Goal: Task Accomplishment & Management: Manage account settings

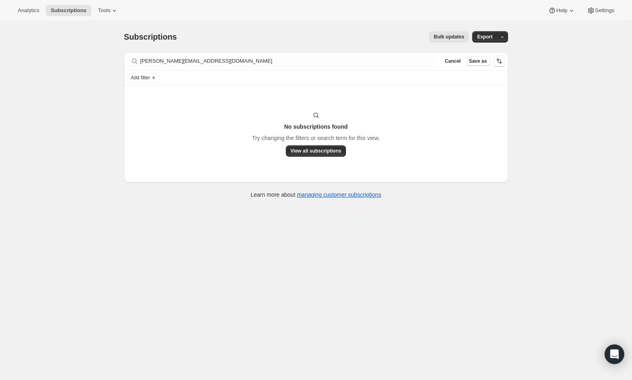
click at [211, 68] on div "Filter subscribers [PERSON_NAME][EMAIL_ADDRESS][DOMAIN_NAME] Clear Cancel Save …" at bounding box center [316, 61] width 384 height 18
click at [211, 67] on div "Filter subscribers [PERSON_NAME][EMAIL_ADDRESS][DOMAIN_NAME] Clear Cancel Save …" at bounding box center [316, 61] width 384 height 18
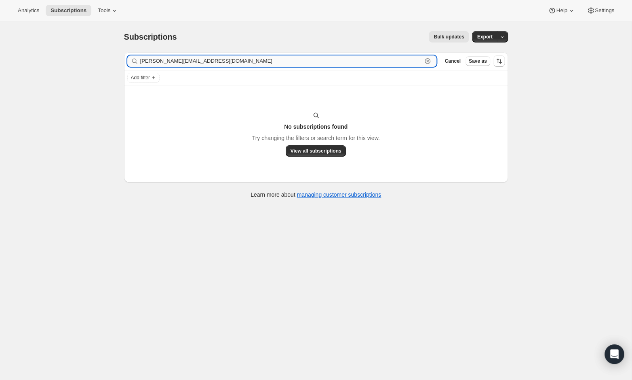
click at [211, 65] on input "[PERSON_NAME][EMAIL_ADDRESS][DOMAIN_NAME]" at bounding box center [281, 60] width 282 height 11
click at [211, 65] on input "paul@depaschalis.com" at bounding box center [281, 60] width 282 height 11
paste input "wim.desmet@hr-path.com"
drag, startPoint x: 167, startPoint y: 59, endPoint x: 112, endPoint y: 59, distance: 54.6
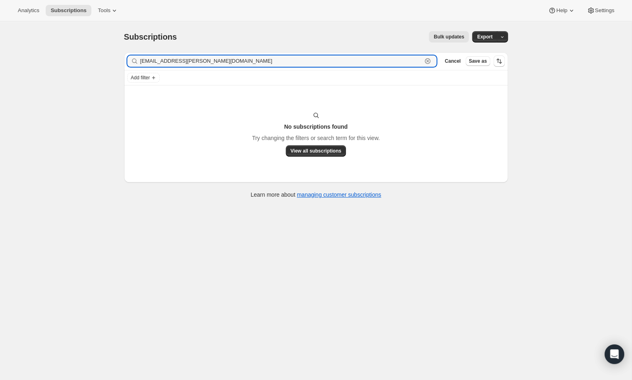
click at [112, 59] on div "Subscriptions. This page is ready Subscriptions Bulk updates More actions Bulk …" at bounding box center [316, 211] width 632 height 380
paste input "amicistours@gmail"
type input "amicistours@gmail.com"
drag, startPoint x: 203, startPoint y: 62, endPoint x: 100, endPoint y: 61, distance: 102.3
click at [100, 61] on div "Subscriptions. This page is ready Subscriptions Bulk updates More actions Bulk …" at bounding box center [316, 211] width 632 height 380
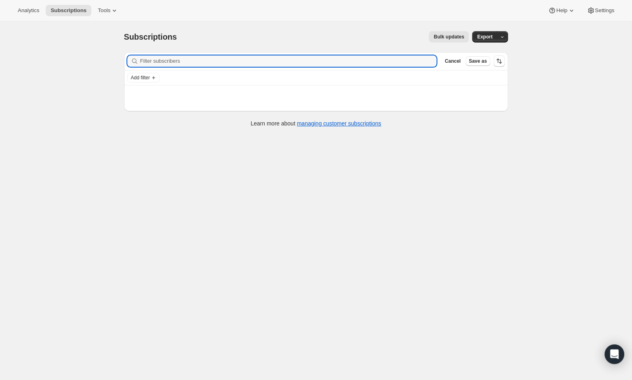
paste input "bdegrado@gmail.com"
type input "bdegrado@gmail.com"
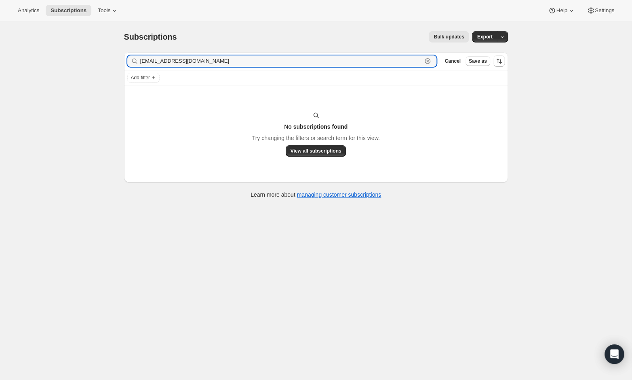
drag, startPoint x: 211, startPoint y: 62, endPoint x: 120, endPoint y: 62, distance: 91.0
click at [120, 62] on div "Filter subscribers bdegrado@gmail.com Clear Cancel Save as Add filter No subscr…" at bounding box center [313, 126] width 391 height 161
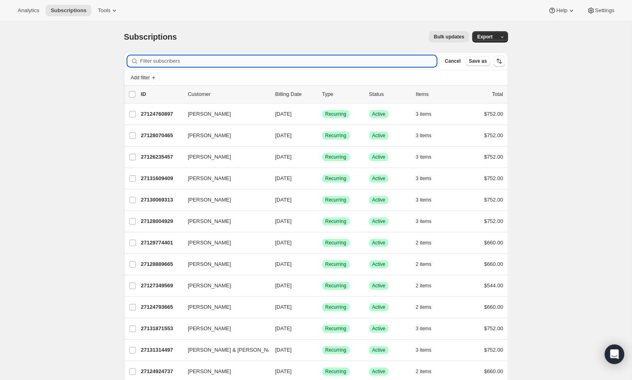
click at [148, 60] on input "Filter subscribers" at bounding box center [288, 60] width 297 height 11
paste input "ride827@yahoo.com"
type input "ride827@yahoo.com"
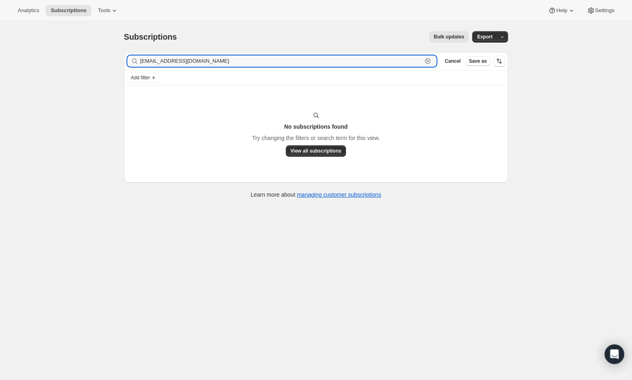
drag, startPoint x: 203, startPoint y: 61, endPoint x: 122, endPoint y: 60, distance: 80.5
click at [122, 60] on div "Filter subscribers ride827@yahoo.com Clear Cancel Save as Add filter No subscri…" at bounding box center [313, 126] width 391 height 161
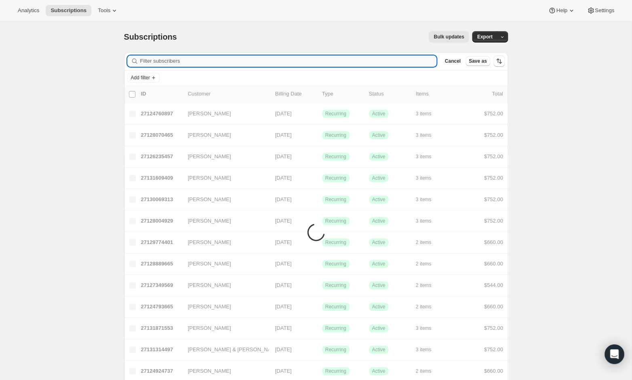
drag, startPoint x: 123, startPoint y: 60, endPoint x: 192, endPoint y: 61, distance: 68.7
click at [192, 61] on input "Filter subscribers" at bounding box center [288, 60] width 297 height 11
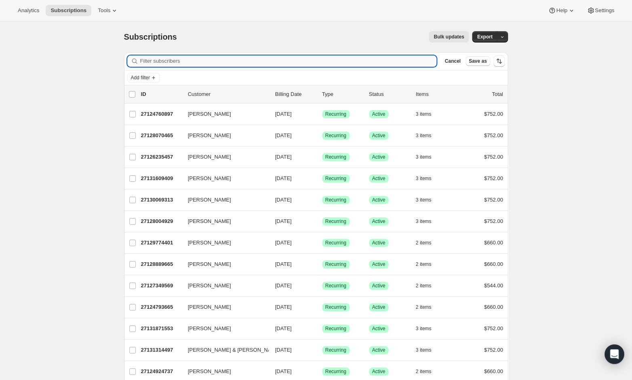
click at [191, 60] on input "Filter subscribers" at bounding box center [288, 60] width 297 height 11
paste input "delchen@msn.com"
type input "delchen@msn.com"
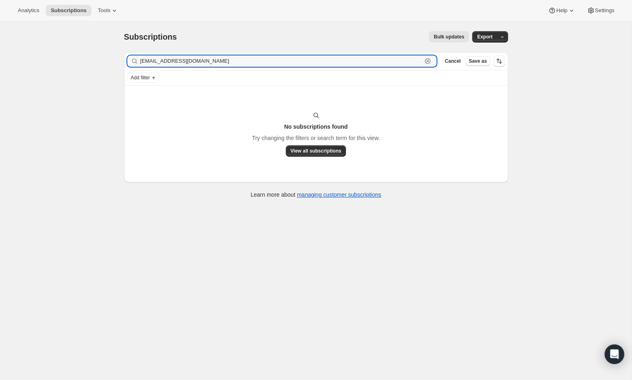
drag, startPoint x: 194, startPoint y: 61, endPoint x: 125, endPoint y: 59, distance: 69.2
click at [125, 59] on div "Filter subscribers delchen@msn.com Clear Cancel Save as" at bounding box center [316, 61] width 384 height 18
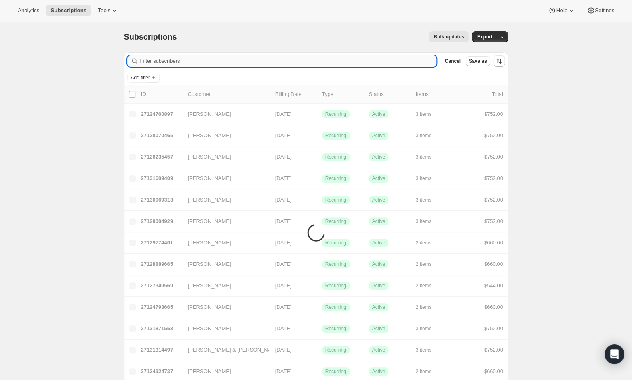
paste input "[EMAIL_ADDRESS][DOMAIN_NAME]"
click at [175, 62] on input "Filter subscribers" at bounding box center [288, 60] width 297 height 11
type input "[EMAIL_ADDRESS][DOMAIN_NAME]"
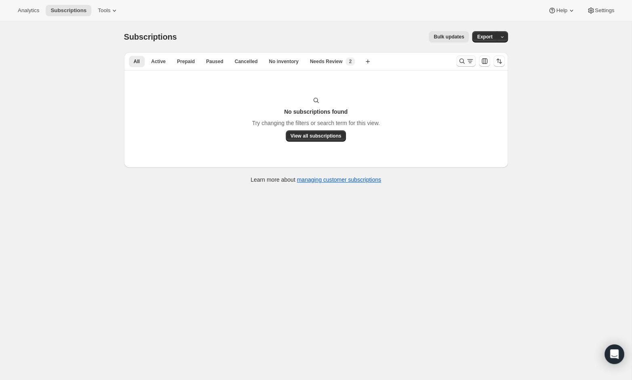
click at [463, 59] on icon "Search and filter results" at bounding box center [462, 61] width 8 height 8
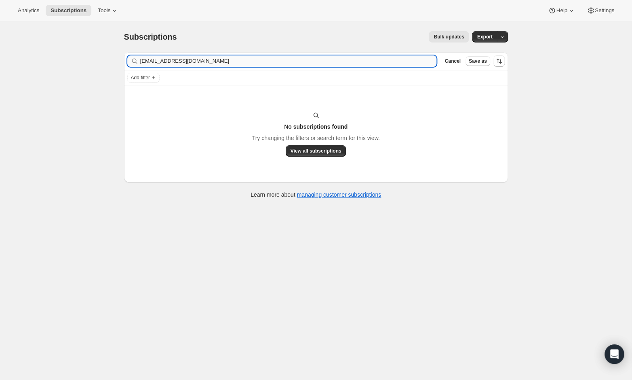
click at [218, 64] on input "[EMAIL_ADDRESS][DOMAIN_NAME]" at bounding box center [288, 60] width 297 height 11
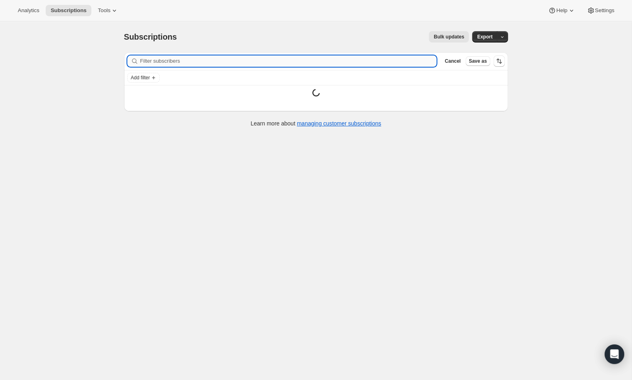
type input "[PERSON_NAME][EMAIL_ADDRESS][PERSON_NAME][DOMAIN_NAME]"
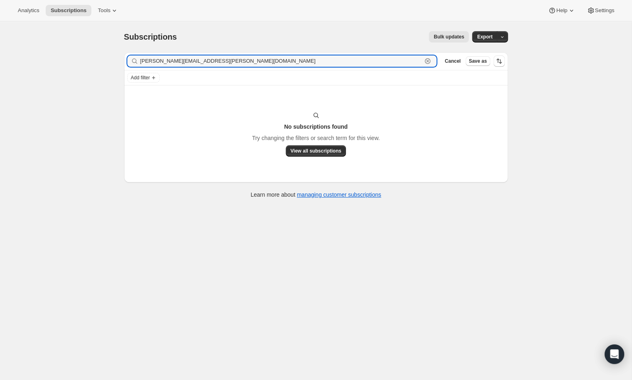
drag, startPoint x: 212, startPoint y: 60, endPoint x: 133, endPoint y: 59, distance: 78.8
click at [133, 59] on div "[PERSON_NAME][EMAIL_ADDRESS][PERSON_NAME][DOMAIN_NAME] Clear" at bounding box center [282, 60] width 310 height 11
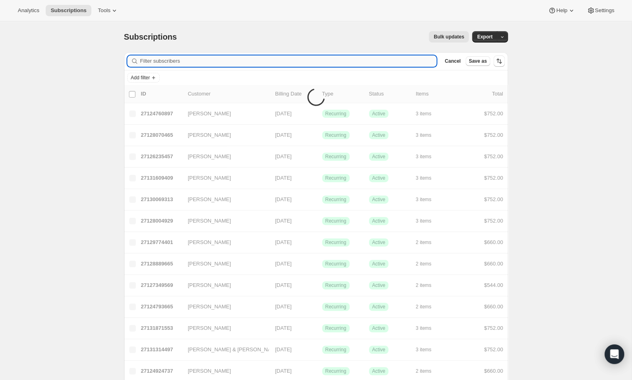
paste input "[EMAIL_ADDRESS][DOMAIN_NAME]"
type input "[EMAIL_ADDRESS][DOMAIN_NAME]"
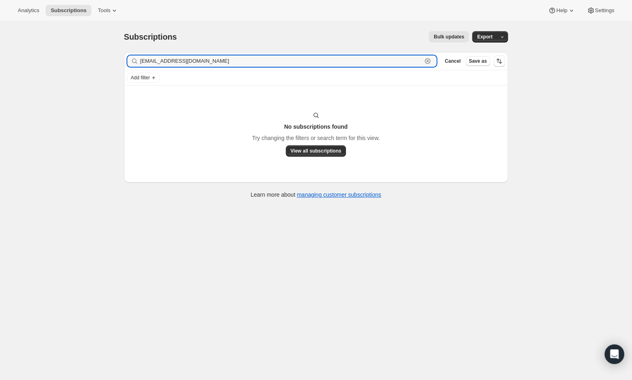
drag, startPoint x: 218, startPoint y: 63, endPoint x: 127, endPoint y: 64, distance: 90.2
click at [127, 64] on div "[EMAIL_ADDRESS][DOMAIN_NAME] Clear" at bounding box center [282, 60] width 310 height 11
click at [188, 60] on input "[EMAIL_ADDRESS][DOMAIN_NAME]" at bounding box center [281, 60] width 282 height 11
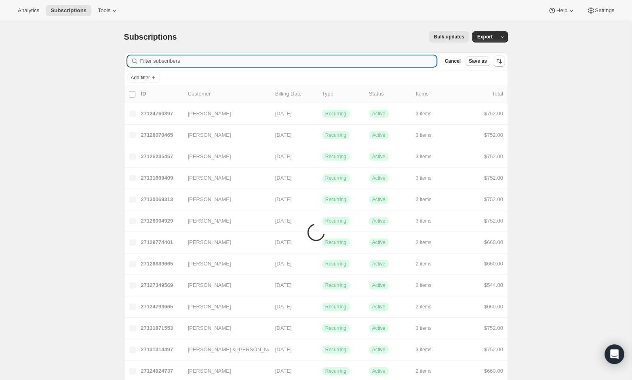
paste input "[EMAIL_ADDRESS][DOMAIN_NAME]"
click at [213, 59] on input "[EMAIL_ADDRESS][DOMAIN_NAME]" at bounding box center [288, 60] width 297 height 11
click at [207, 57] on input "[EMAIL_ADDRESS]@[DOMAIN_NAME]" at bounding box center [281, 60] width 282 height 11
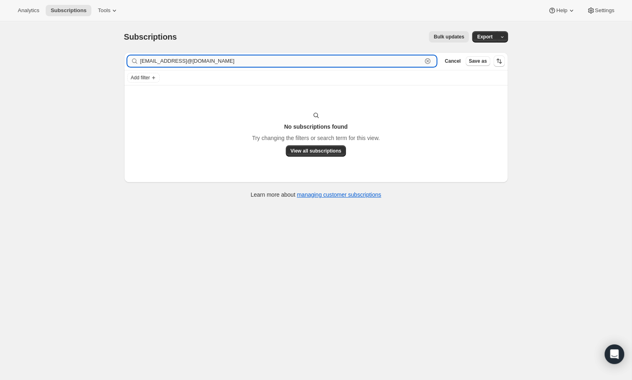
drag, startPoint x: 262, startPoint y: 65, endPoint x: 191, endPoint y: 61, distance: 70.4
click at [191, 61] on input "[EMAIL_ADDRESS]@[DOMAIN_NAME]" at bounding box center [281, 60] width 282 height 11
drag, startPoint x: 191, startPoint y: 61, endPoint x: 123, endPoint y: 58, distance: 68.4
click at [123, 58] on div "Filter subscribers [EMAIL_ADDRESS][DOMAIN_NAME] Clear Cancel Save as Add filter…" at bounding box center [313, 126] width 391 height 161
paste input "[EMAIL_ADDRESS][DOMAIN_NAME]"
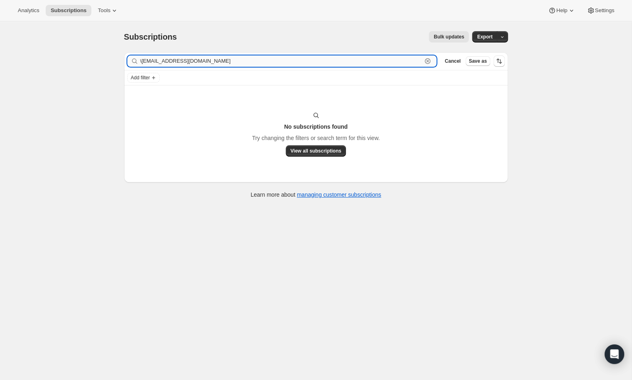
click at [142, 62] on input "\[EMAIL_ADDRESS][DOMAIN_NAME]" at bounding box center [281, 60] width 282 height 11
type input "[EMAIL_ADDRESS][DOMAIN_NAME]"
drag, startPoint x: 224, startPoint y: 61, endPoint x: 106, endPoint y: 59, distance: 117.3
click at [106, 59] on div "Subscriptions. This page is ready Subscriptions Bulk updates More actions Bulk …" at bounding box center [316, 211] width 632 height 380
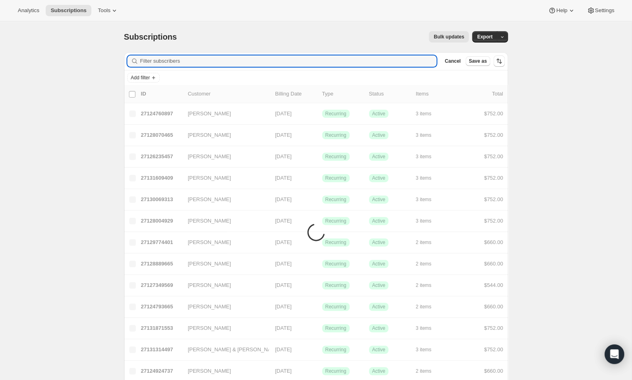
paste input "[EMAIL_ADDRESS][DOMAIN_NAME]"
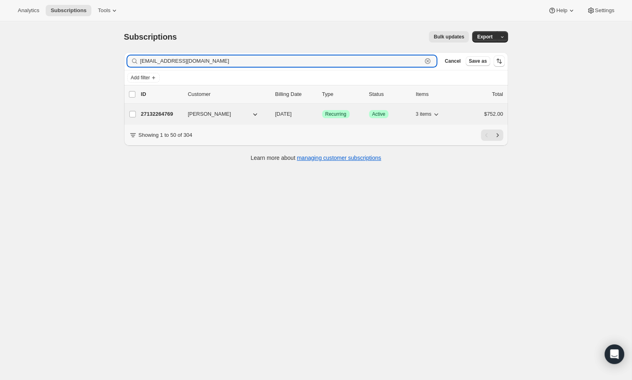
type input "[EMAIL_ADDRESS][DOMAIN_NAME]"
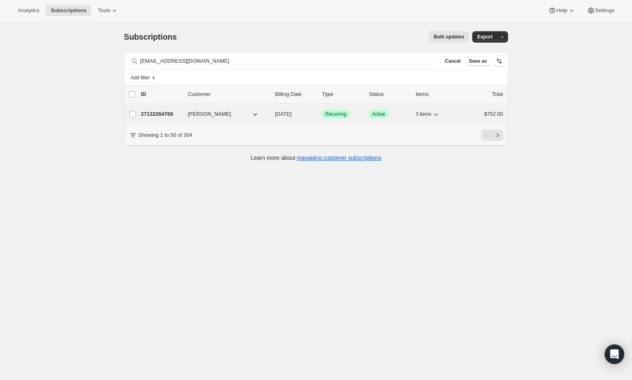
click at [151, 110] on p "27132264769" at bounding box center [161, 114] width 40 height 8
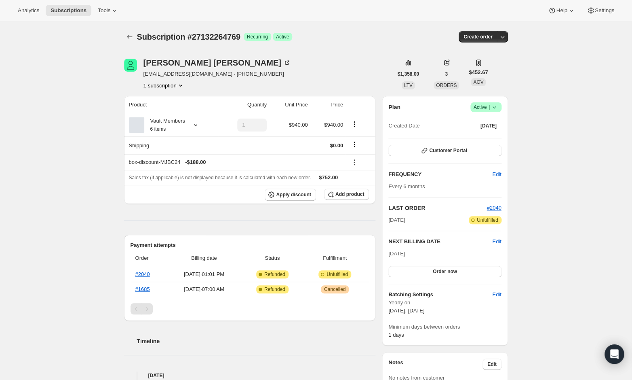
click at [493, 107] on icon at bounding box center [493, 107] width 3 height 2
click at [486, 137] on span "Cancel subscription" at bounding box center [484, 136] width 46 height 6
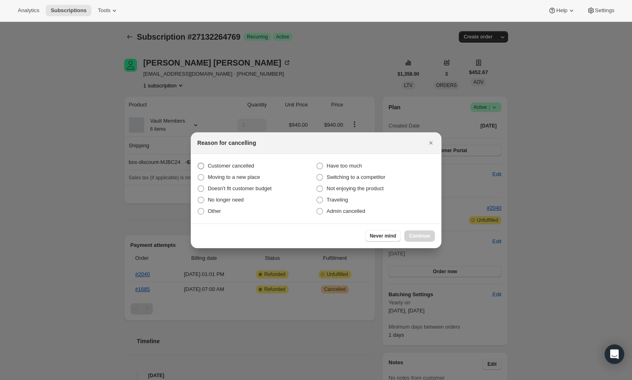
click at [226, 163] on span "Customer cancelled" at bounding box center [231, 166] width 46 height 6
click at [198, 163] on input "Customer cancelled" at bounding box center [198, 163] width 0 height 0
radio input "true"
click at [418, 233] on span "Continue" at bounding box center [419, 235] width 21 height 6
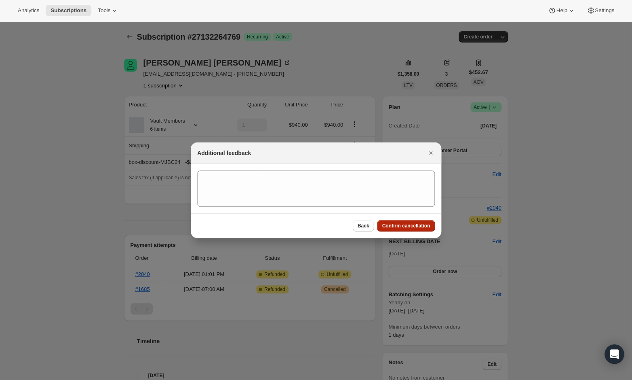
click at [409, 220] on button "Confirm cancellation" at bounding box center [406, 225] width 58 height 11
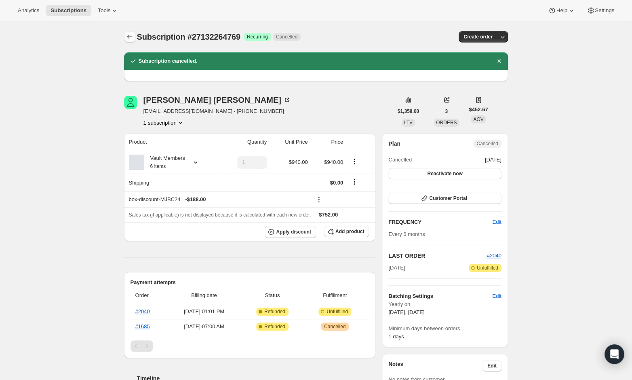
click at [128, 37] on icon "Subscriptions" at bounding box center [129, 37] width 5 height 4
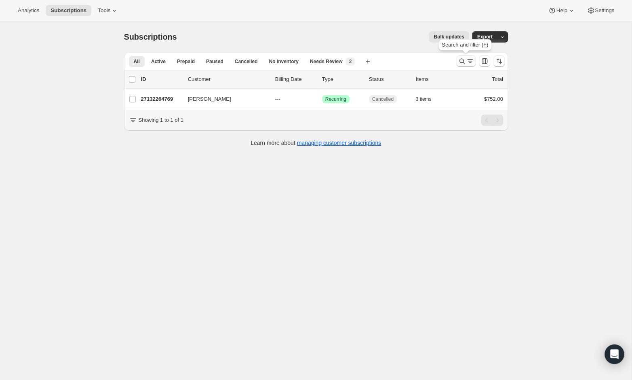
click at [461, 62] on icon "Search and filter results" at bounding box center [462, 61] width 8 height 8
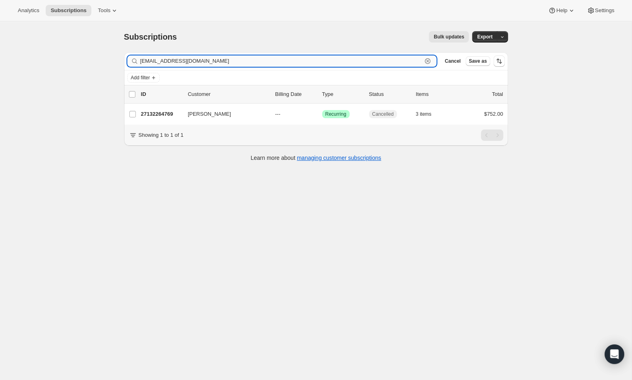
click at [257, 59] on input "[EMAIL_ADDRESS][DOMAIN_NAME]" at bounding box center [281, 60] width 282 height 11
paste input "[EMAIL_ADDRESS][DOMAIN_NAME]"
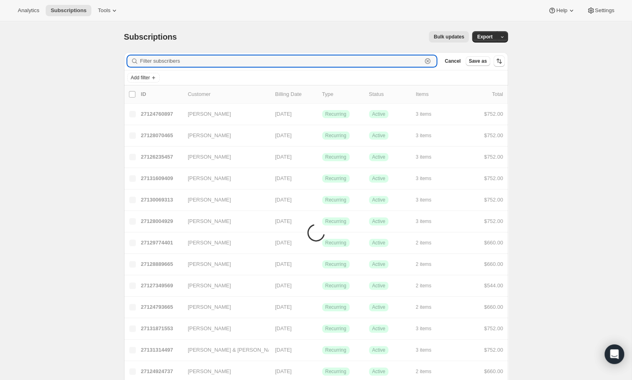
type input "[EMAIL_ADDRESS][DOMAIN_NAME]"
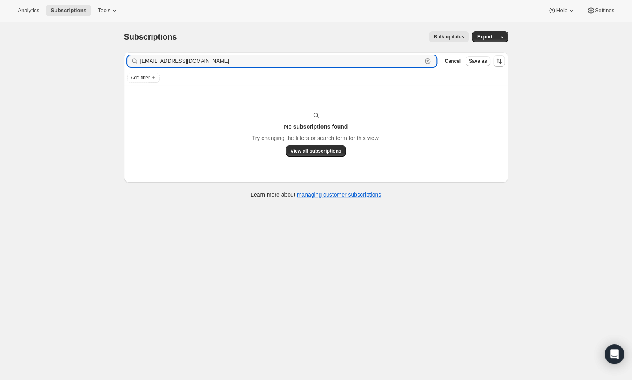
drag, startPoint x: 203, startPoint y: 62, endPoint x: 100, endPoint y: 61, distance: 103.1
click at [100, 61] on div "Subscriptions. This page is ready Subscriptions Bulk updates More actions Bulk …" at bounding box center [316, 211] width 632 height 380
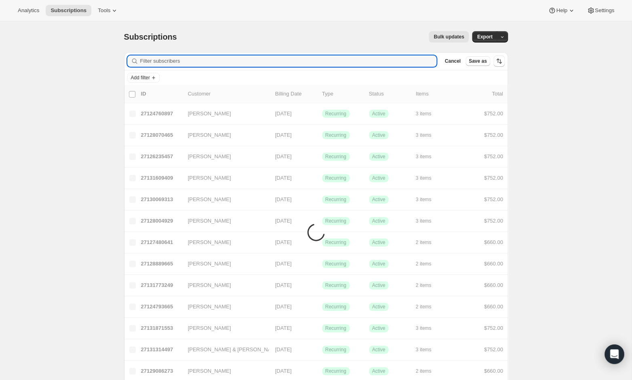
paste input "[EMAIL_ADDRESS][DOMAIN_NAME]"
type input "[EMAIL_ADDRESS][DOMAIN_NAME]"
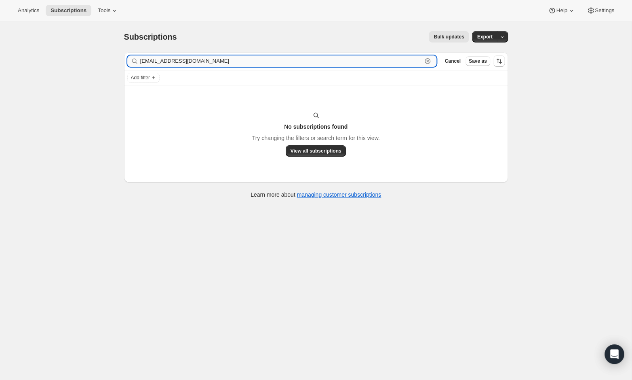
click at [219, 57] on input "[EMAIL_ADDRESS][DOMAIN_NAME]" at bounding box center [281, 60] width 282 height 11
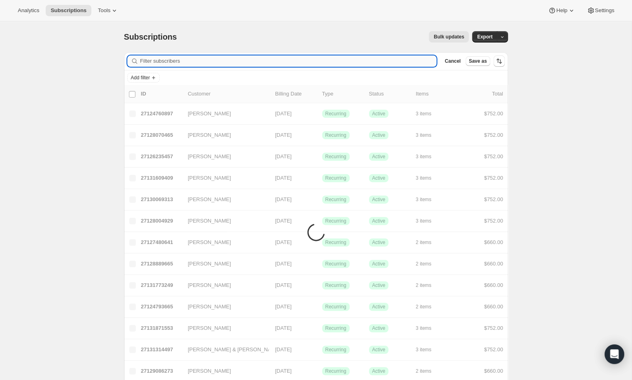
paste input "[EMAIL_ADDRESS][DOMAIN_NAME]"
type input "[EMAIL_ADDRESS][DOMAIN_NAME]"
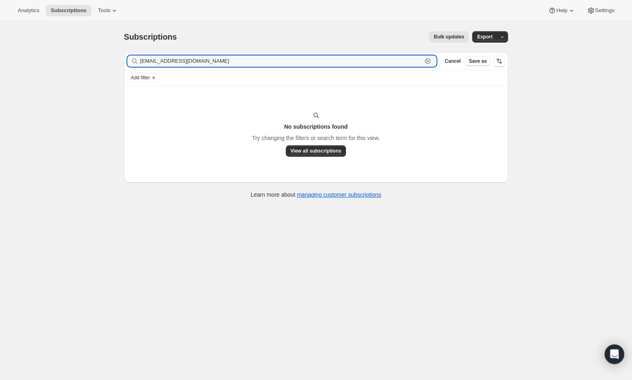
drag, startPoint x: 207, startPoint y: 61, endPoint x: 119, endPoint y: 61, distance: 87.3
click at [119, 61] on div "Filter subscribers [EMAIL_ADDRESS][DOMAIN_NAME] Clear Cancel Save as Add filter…" at bounding box center [313, 126] width 391 height 161
paste input "[EMAIL_ADDRESS][DOMAIN_NAME]"
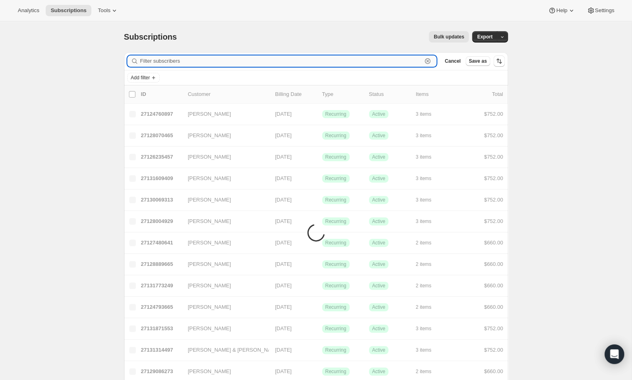
type input "[EMAIL_ADDRESS][DOMAIN_NAME]"
click at [163, 57] on input "[EMAIL_ADDRESS][DOMAIN_NAME]" at bounding box center [281, 60] width 282 height 11
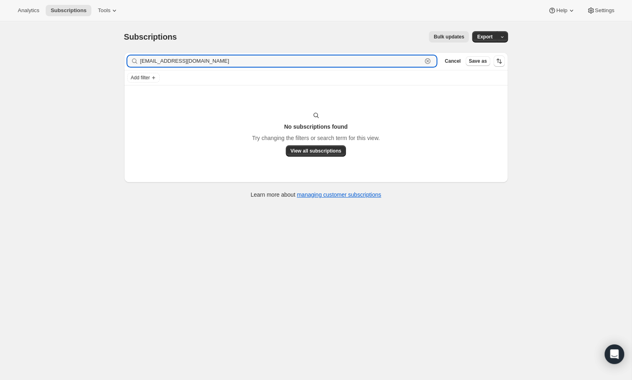
drag, startPoint x: 226, startPoint y: 59, endPoint x: 111, endPoint y: 57, distance: 115.6
click at [111, 57] on div "Subscriptions. This page is ready Subscriptions Bulk updates More actions Bulk …" at bounding box center [316, 211] width 632 height 380
paste input "[PERSON_NAME][EMAIL_ADDRESS][PERSON_NAME][DOMAIN_NAME]"
type input "[PERSON_NAME][EMAIL_ADDRESS][PERSON_NAME][DOMAIN_NAME]"
drag, startPoint x: 238, startPoint y: 61, endPoint x: 129, endPoint y: 59, distance: 108.8
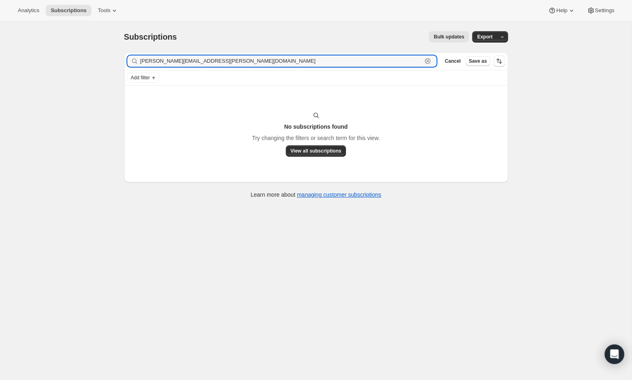
click at [129, 59] on div "[PERSON_NAME][EMAIL_ADDRESS][PERSON_NAME][DOMAIN_NAME] Clear" at bounding box center [282, 60] width 310 height 11
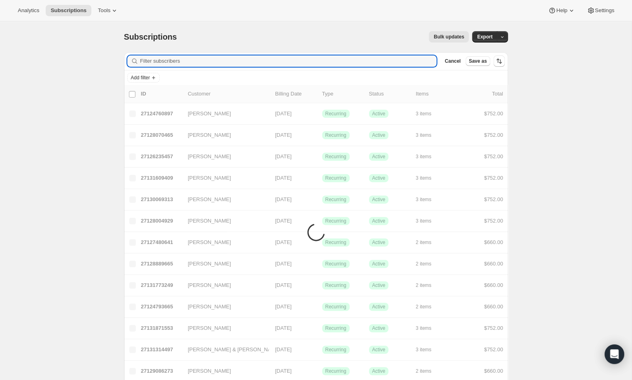
paste input "[EMAIL_ADDRESS][DOMAIN_NAME]"
type input "[EMAIL_ADDRESS][DOMAIN_NAME]"
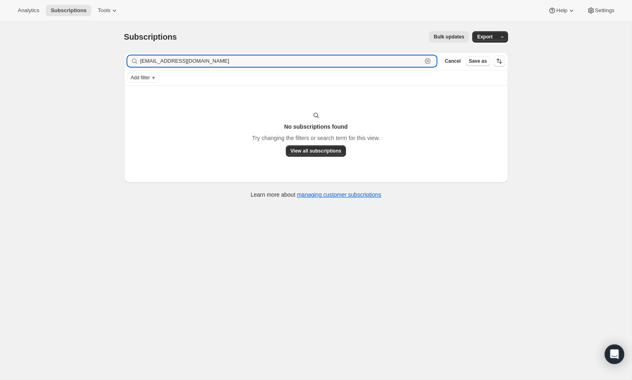
drag, startPoint x: 208, startPoint y: 60, endPoint x: 101, endPoint y: 59, distance: 106.3
click at [101, 59] on div "Subscriptions. This page is ready Subscriptions Bulk updates More actions Bulk …" at bounding box center [316, 211] width 632 height 380
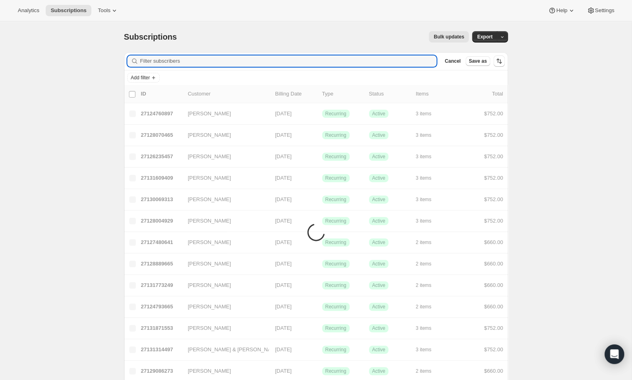
paste input "[EMAIL_ADDRESS][DOMAIN_NAME]"
type input "[EMAIL_ADDRESS][DOMAIN_NAME]"
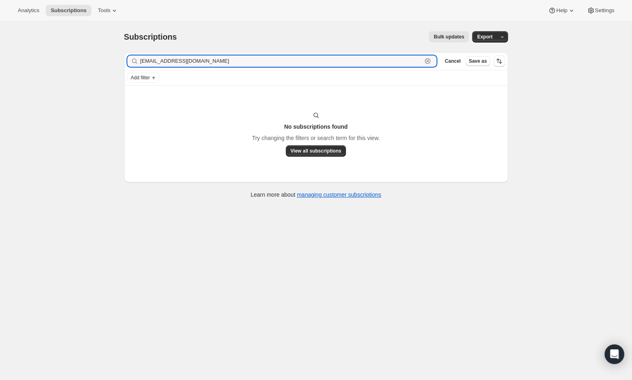
drag, startPoint x: 211, startPoint y: 58, endPoint x: 116, endPoint y: 57, distance: 95.0
click at [116, 57] on div "Subscriptions. This page is ready Subscriptions Bulk updates More actions Bulk …" at bounding box center [316, 113] width 404 height 185
paste input "[EMAIL_ADDRESS][DOMAIN_NAME]"
type input "[EMAIL_ADDRESS][DOMAIN_NAME]"
drag, startPoint x: 200, startPoint y: 59, endPoint x: 124, endPoint y: 58, distance: 76.0
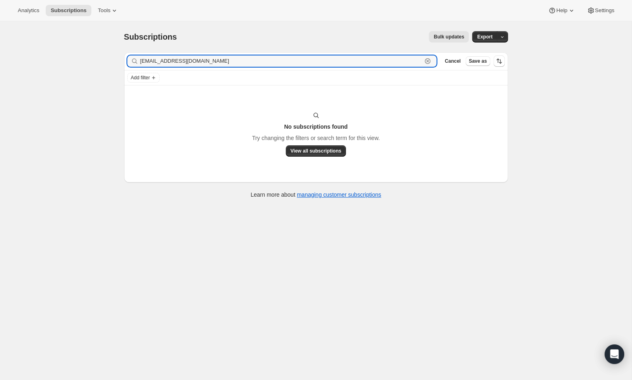
click at [124, 58] on div "Filter subscribers [PERSON_NAME][EMAIL_ADDRESS][DOMAIN_NAME] Clear Cancel Save …" at bounding box center [316, 61] width 384 height 18
paste input "[EMAIL_ADDRESS][DOMAIN_NAME]"
type input "[EMAIL_ADDRESS][DOMAIN_NAME]"
drag, startPoint x: 202, startPoint y: 62, endPoint x: 116, endPoint y: 59, distance: 86.2
click at [116, 59] on div "Subscriptions. This page is ready Subscriptions Bulk updates More actions Bulk …" at bounding box center [316, 113] width 404 height 185
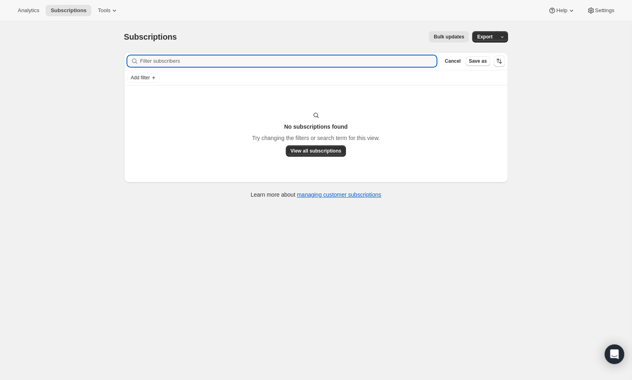
paste input "[EMAIL_ADDRESS][DOMAIN_NAME]"
drag, startPoint x: 190, startPoint y: 59, endPoint x: 97, endPoint y: 59, distance: 93.8
click at [97, 59] on div "Subscriptions. This page is ready Subscriptions Bulk updates More actions Bulk …" at bounding box center [316, 211] width 632 height 380
paste input "[EMAIL_ADDRESS][DOMAIN_NAME]"
type input "[EMAIL_ADDRESS][DOMAIN_NAME]"
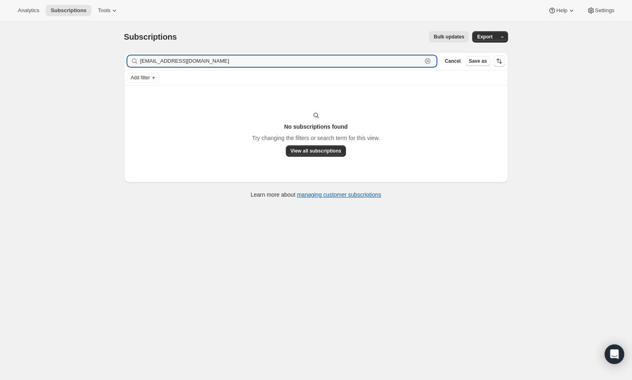
drag, startPoint x: 214, startPoint y: 61, endPoint x: 111, endPoint y: 60, distance: 103.1
click at [111, 60] on div "Subscriptions. This page is ready Subscriptions Bulk updates More actions Bulk …" at bounding box center [316, 211] width 632 height 380
paste input "[EMAIL_ADDRESS][PERSON_NAME][DOMAIN_NAME]"
type input "[EMAIL_ADDRESS][PERSON_NAME][DOMAIN_NAME]"
drag, startPoint x: 203, startPoint y: 62, endPoint x: 118, endPoint y: 61, distance: 84.1
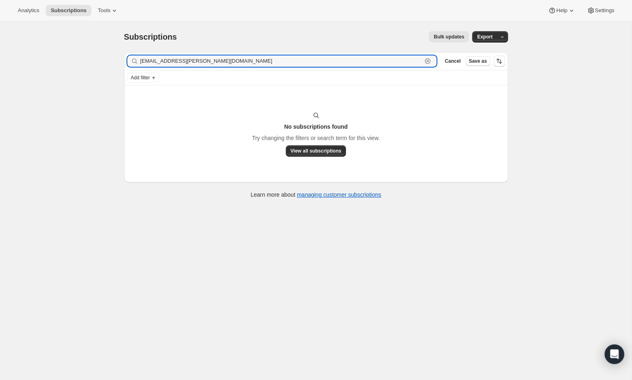
click at [118, 61] on div "Filter subscribers [EMAIL_ADDRESS][PERSON_NAME][DOMAIN_NAME] Clear Cancel Save …" at bounding box center [313, 126] width 391 height 161
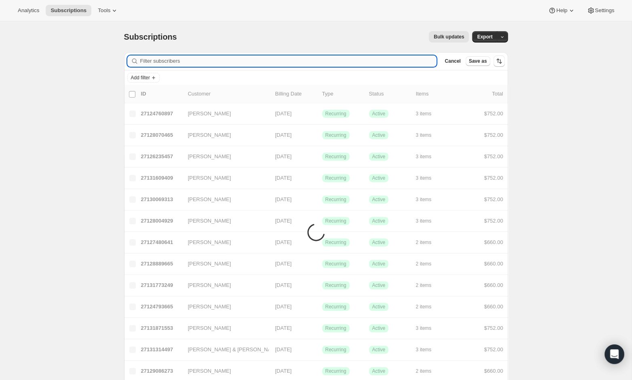
paste input "[PERSON_NAME][EMAIL_ADDRESS][PERSON_NAME][DOMAIN_NAME]"
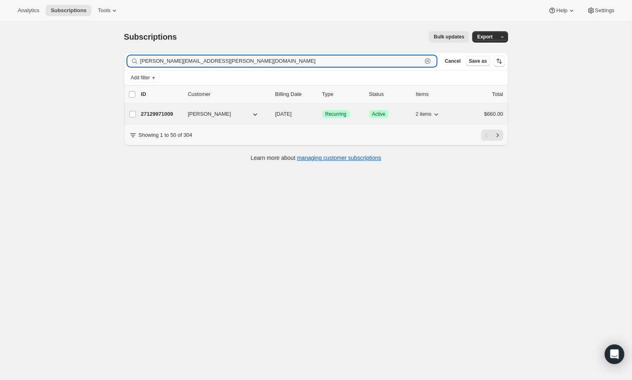
type input "[PERSON_NAME][EMAIL_ADDRESS][PERSON_NAME][DOMAIN_NAME]"
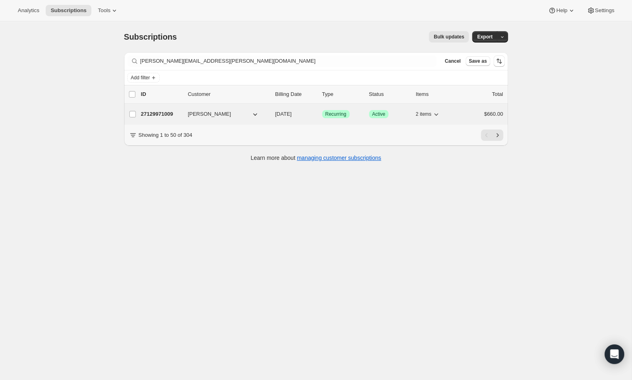
click at [159, 112] on p "27129971009" at bounding box center [161, 114] width 40 height 8
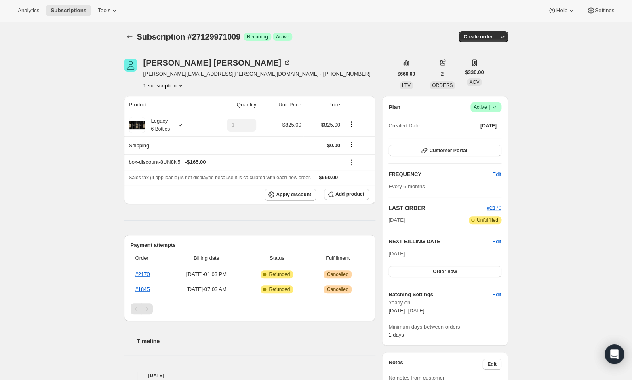
click at [494, 108] on icon at bounding box center [493, 107] width 3 height 2
click at [486, 134] on span "Cancel subscription" at bounding box center [484, 136] width 46 height 6
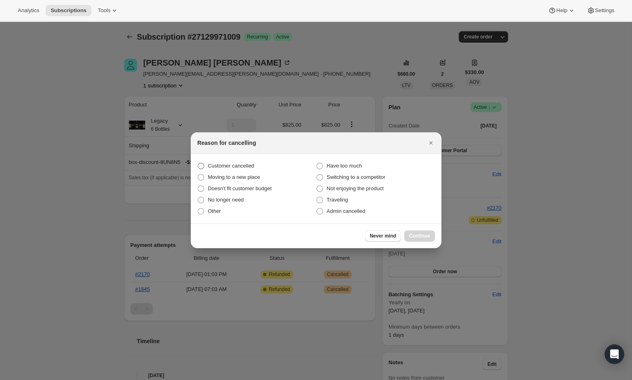
click at [251, 164] on span "Customer cancelled" at bounding box center [231, 166] width 46 height 6
click at [198, 163] on input "Customer cancelled" at bounding box center [198, 163] width 0 height 0
radio input "true"
click at [426, 233] on span "Continue" at bounding box center [419, 235] width 21 height 6
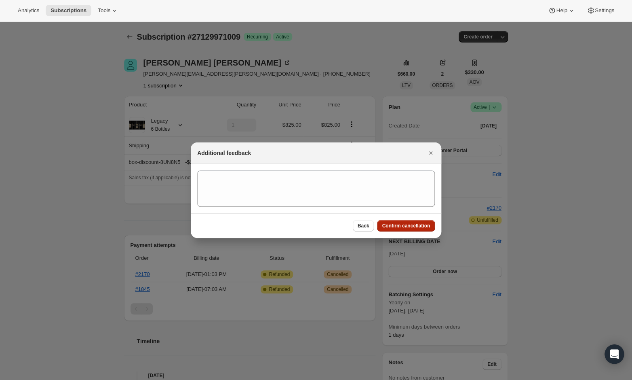
click at [421, 226] on span "Confirm cancellation" at bounding box center [406, 225] width 48 height 6
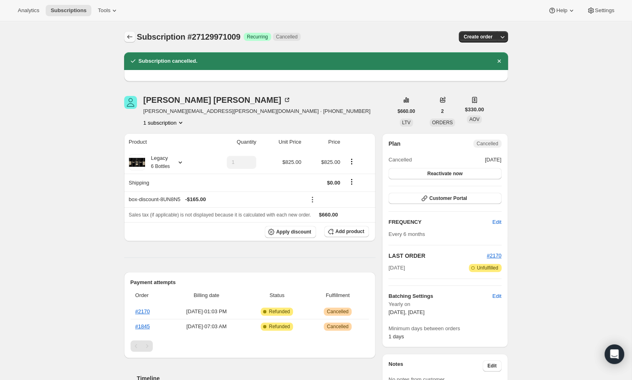
click at [133, 39] on button "Subscriptions" at bounding box center [129, 36] width 11 height 11
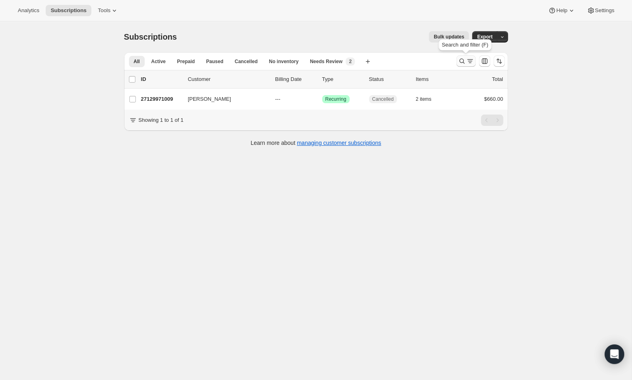
click at [464, 58] on icon "Search and filter results" at bounding box center [462, 61] width 8 height 8
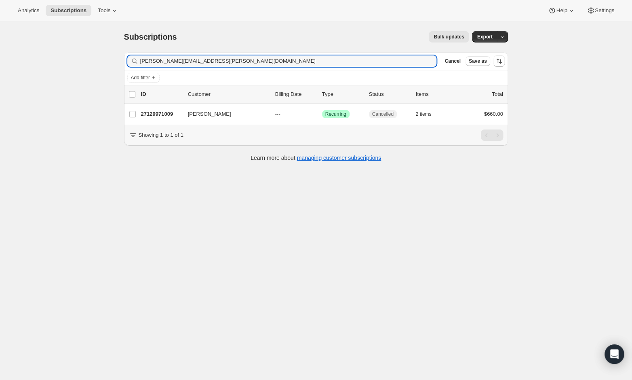
click at [264, 54] on div "Filter subscribers [PERSON_NAME][EMAIL_ADDRESS][PERSON_NAME][DOMAIN_NAME] Clear…" at bounding box center [316, 61] width 384 height 18
click at [262, 65] on input "[PERSON_NAME][EMAIL_ADDRESS][PERSON_NAME][DOMAIN_NAME]" at bounding box center [281, 60] width 282 height 11
type input "\"
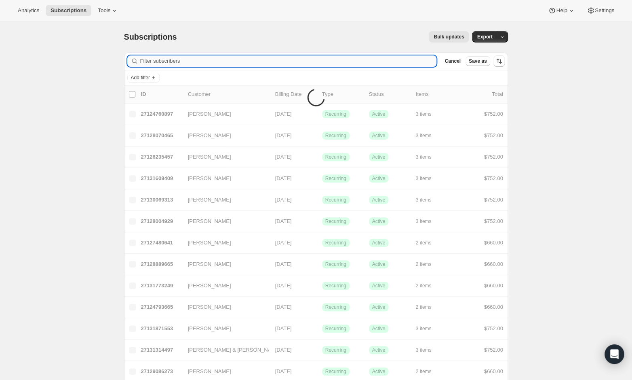
paste input "[EMAIL_ADDRESS][DOMAIN_NAME]"
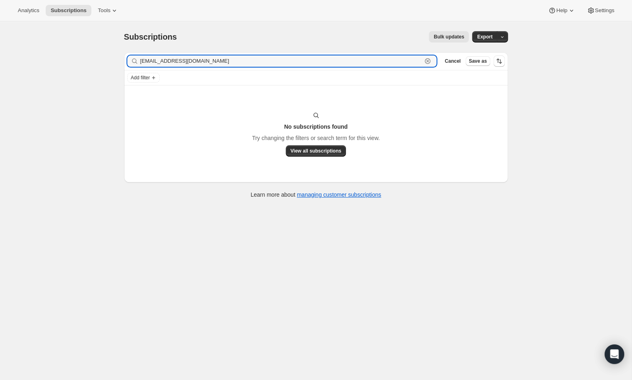
type input "[EMAIL_ADDRESS][DOMAIN_NAME]"
click at [286, 67] on div "Filter subscribers [EMAIL_ADDRESS][DOMAIN_NAME] Clear Cancel Save as" at bounding box center [316, 61] width 384 height 18
click at [284, 57] on input "[EMAIL_ADDRESS][DOMAIN_NAME]" at bounding box center [281, 60] width 282 height 11
drag, startPoint x: 207, startPoint y: 59, endPoint x: 102, endPoint y: 58, distance: 105.5
click at [102, 58] on div "Subscriptions. This page is ready Subscriptions Bulk updates More actions Bulk …" at bounding box center [316, 211] width 632 height 380
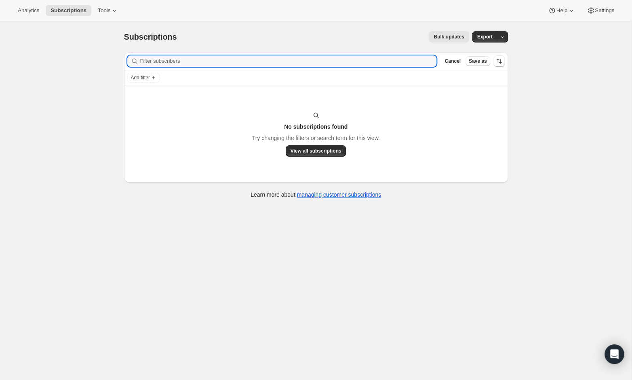
paste input "[PERSON_NAME][EMAIL_ADDRESS][DOMAIN_NAME]"
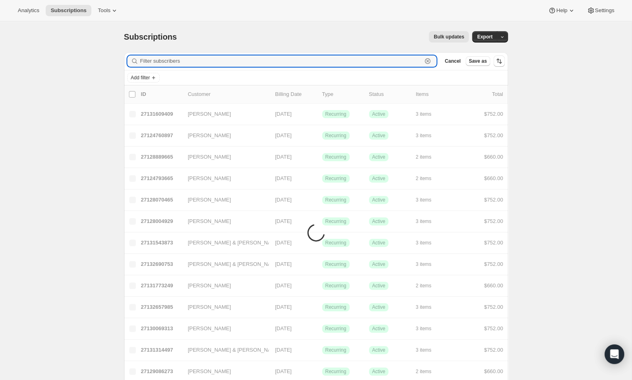
type input "[PERSON_NAME][EMAIL_ADDRESS][DOMAIN_NAME]"
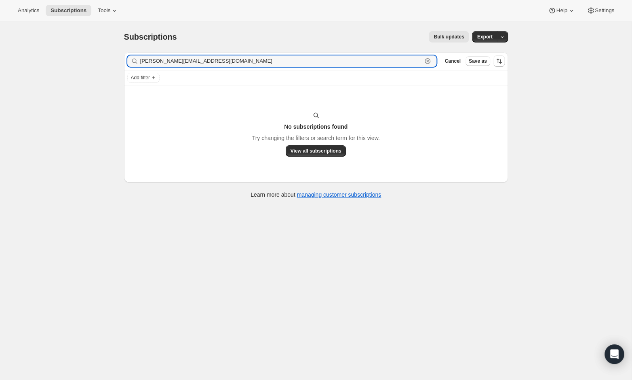
drag, startPoint x: 210, startPoint y: 60, endPoint x: 120, endPoint y: 58, distance: 90.6
click at [120, 58] on div "Filter subscribers [PERSON_NAME][EMAIL_ADDRESS][DOMAIN_NAME] Clear Cancel Save …" at bounding box center [313, 126] width 391 height 161
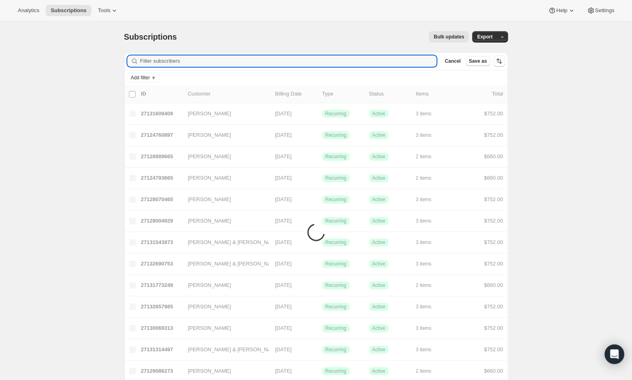
paste input "[EMAIL_ADDRESS][DOMAIN_NAME]"
type input "[EMAIL_ADDRESS][DOMAIN_NAME]"
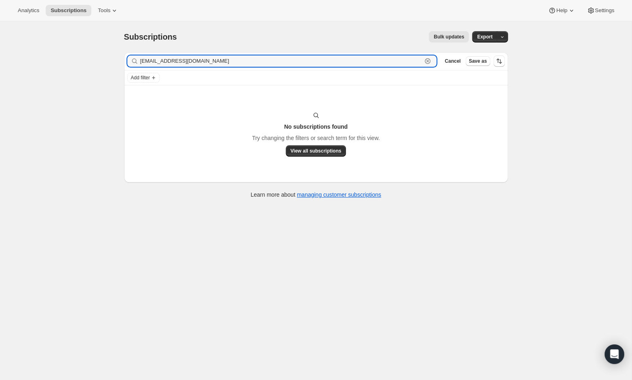
drag, startPoint x: 207, startPoint y: 61, endPoint x: 99, endPoint y: 59, distance: 107.6
click at [99, 59] on div "Subscriptions. This page is ready Subscriptions Bulk updates More actions Bulk …" at bounding box center [316, 211] width 632 height 380
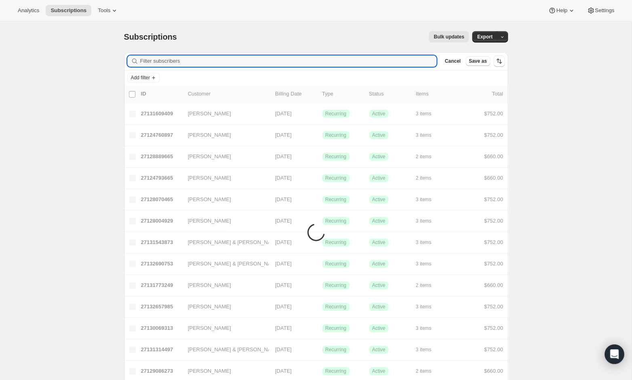
paste input "[PERSON_NAME][EMAIL_ADDRESS][DOMAIN_NAME]"
type input "[PERSON_NAME][EMAIL_ADDRESS][DOMAIN_NAME]"
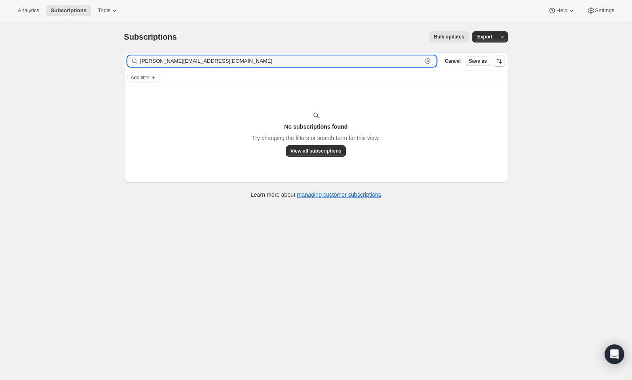
drag, startPoint x: 199, startPoint y: 59, endPoint x: 108, endPoint y: 53, distance: 91.2
click at [108, 53] on div "Subscriptions. This page is ready Subscriptions Bulk updates More actions Bulk …" at bounding box center [316, 211] width 632 height 380
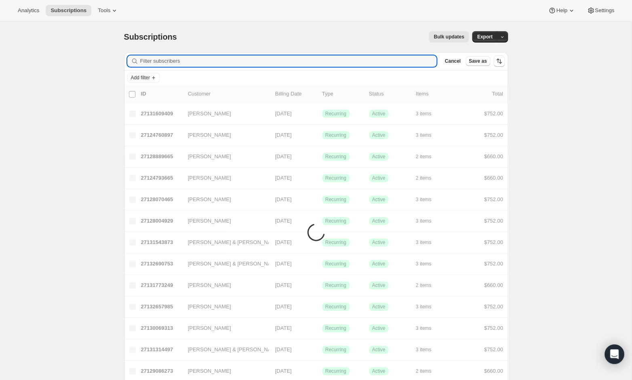
paste input "[EMAIL_ADDRESS][DOMAIN_NAME]"
type input "[EMAIL_ADDRESS][DOMAIN_NAME]"
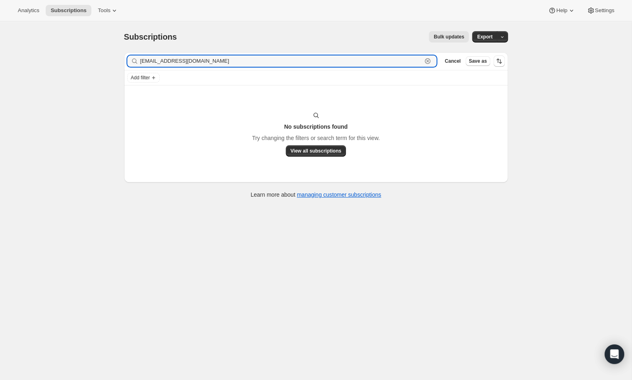
drag, startPoint x: 191, startPoint y: 62, endPoint x: 94, endPoint y: 62, distance: 96.6
click at [94, 62] on div "Subscriptions. This page is ready Subscriptions Bulk updates More actions Bulk …" at bounding box center [316, 211] width 632 height 380
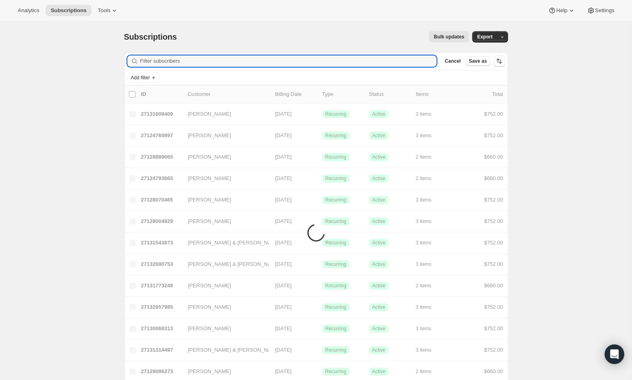
paste input "[PERSON_NAME][EMAIL_ADDRESS][DOMAIN_NAME]"
type input "[PERSON_NAME][EMAIL_ADDRESS][DOMAIN_NAME]"
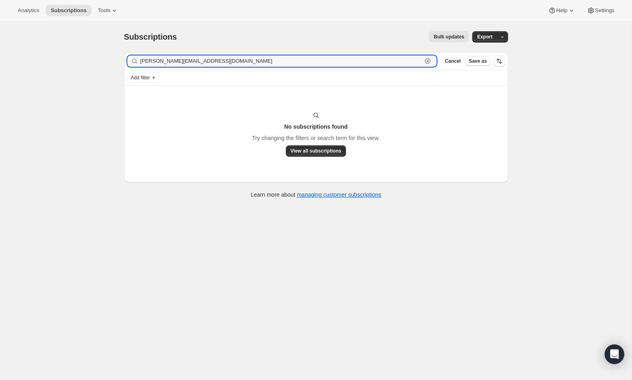
drag, startPoint x: 209, startPoint y: 61, endPoint x: 104, endPoint y: 60, distance: 104.7
click at [104, 60] on div "Subscriptions. This page is ready Subscriptions Bulk updates More actions Bulk …" at bounding box center [316, 211] width 632 height 380
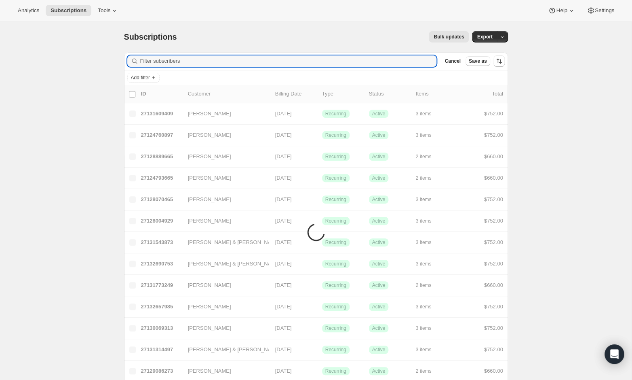
paste input "[PERSON_NAME][EMAIL_ADDRESS][DOMAIN_NAME]"
type input "[PERSON_NAME][EMAIL_ADDRESS][DOMAIN_NAME]"
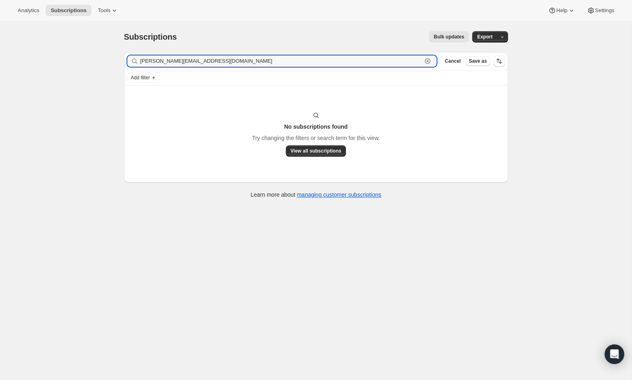
drag, startPoint x: 216, startPoint y: 59, endPoint x: 133, endPoint y: 57, distance: 82.9
click at [133, 57] on div "[PERSON_NAME][EMAIL_ADDRESS][DOMAIN_NAME] Clear" at bounding box center [282, 60] width 310 height 11
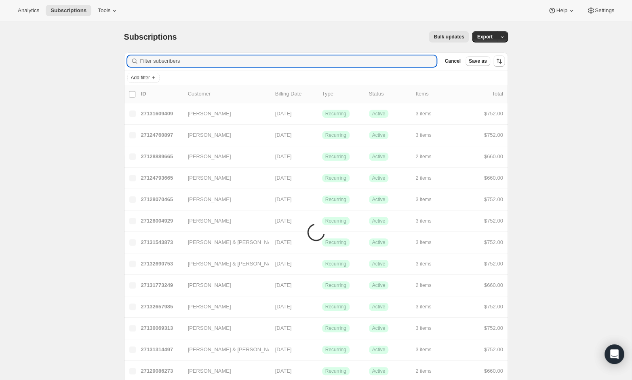
paste input "[EMAIL_ADDRESS][DOMAIN_NAME]"
type input "[EMAIL_ADDRESS][DOMAIN_NAME]"
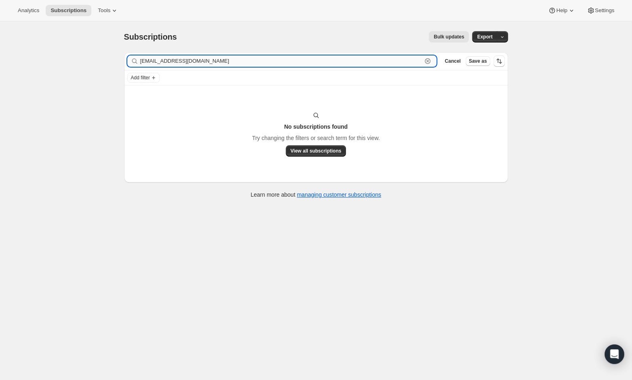
click at [202, 58] on input "[EMAIL_ADDRESS][DOMAIN_NAME]" at bounding box center [281, 60] width 282 height 11
drag, startPoint x: 179, startPoint y: 61, endPoint x: 118, endPoint y: 60, distance: 60.3
click at [118, 60] on div "Filter subscribers [EMAIL_ADDRESS][DOMAIN_NAME] Clear Cancel Save as Add filter…" at bounding box center [313, 126] width 391 height 161
paste input "[EMAIL_ADDRESS][DOMAIN_NAME]"
type input "[EMAIL_ADDRESS][DOMAIN_NAME]"
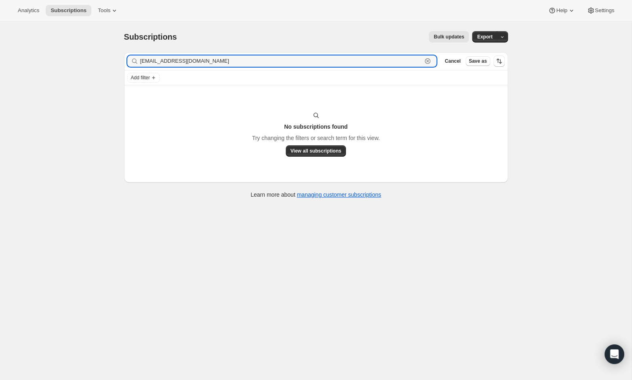
drag, startPoint x: 220, startPoint y: 63, endPoint x: 101, endPoint y: 57, distance: 119.0
click at [101, 57] on div "Subscriptions. This page is ready Subscriptions Bulk updates More actions Bulk …" at bounding box center [316, 211] width 632 height 380
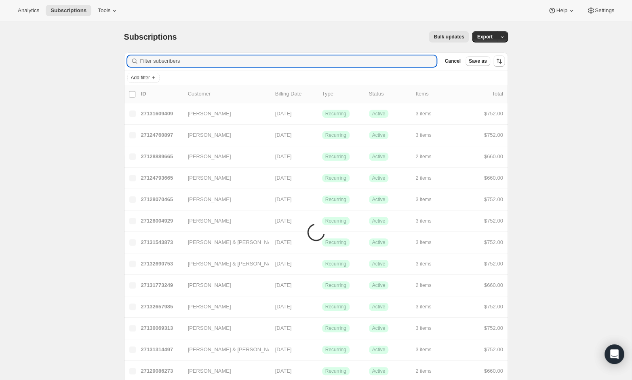
paste input "[EMAIL_ADDRESS][DOMAIN_NAME]"
type input "[EMAIL_ADDRESS][DOMAIN_NAME]"
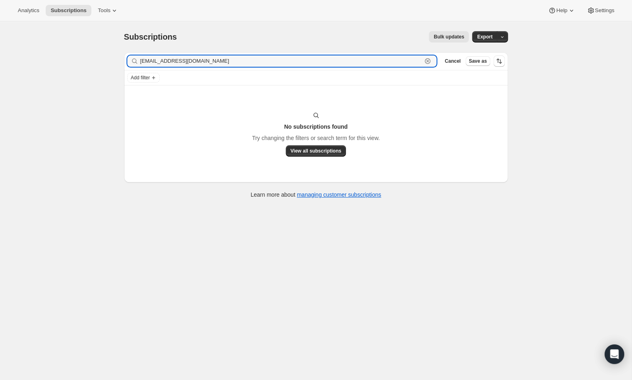
drag, startPoint x: 213, startPoint y: 62, endPoint x: 94, endPoint y: 61, distance: 118.5
click at [94, 61] on div "Subscriptions. This page is ready Subscriptions Bulk updates More actions Bulk …" at bounding box center [316, 211] width 632 height 380
paste input "[PERSON_NAME][EMAIL_ADDRESS][PERSON_NAME][DOMAIN_NAME]"
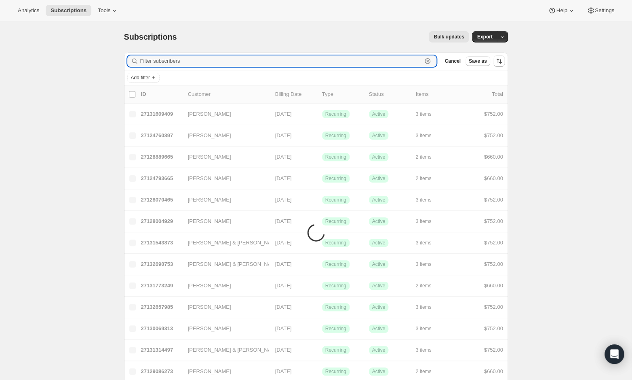
type input "[PERSON_NAME][EMAIL_ADDRESS][PERSON_NAME][DOMAIN_NAME]"
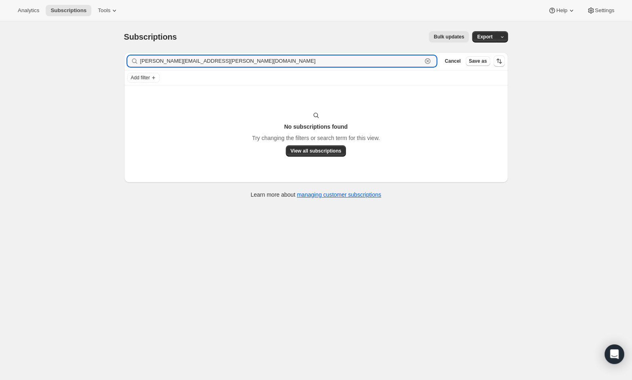
drag, startPoint x: 218, startPoint y: 63, endPoint x: 101, endPoint y: 62, distance: 117.7
click at [101, 62] on div "Subscriptions. This page is ready Subscriptions Bulk updates More actions Bulk …" at bounding box center [316, 211] width 632 height 380
paste input "[EMAIL_ADDRESS][DOMAIN_NAME]"
type input "[EMAIL_ADDRESS][DOMAIN_NAME]"
drag, startPoint x: 217, startPoint y: 56, endPoint x: 260, endPoint y: 65, distance: 44.2
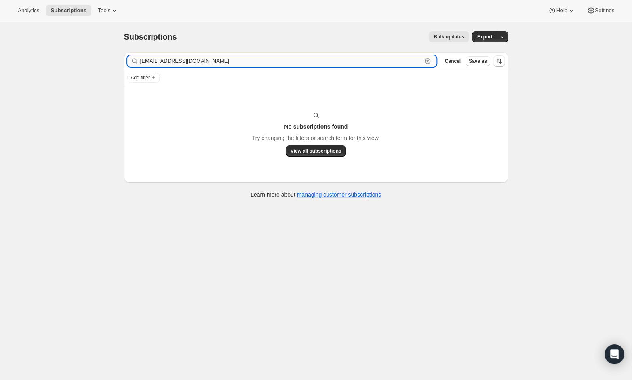
click at [260, 65] on input "[EMAIL_ADDRESS][DOMAIN_NAME]" at bounding box center [281, 60] width 282 height 11
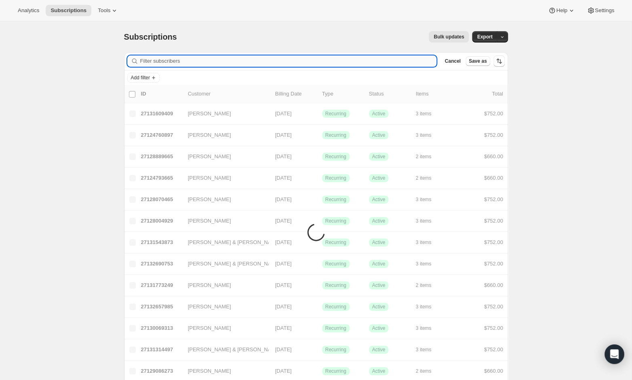
paste input "[EMAIL_ADDRESS][DOMAIN_NAME]"
type input "[EMAIL_ADDRESS][DOMAIN_NAME]"
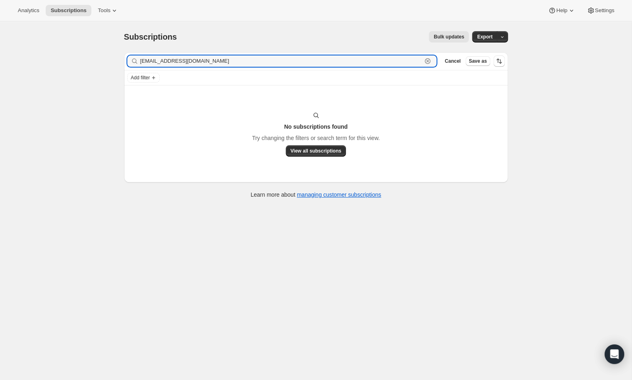
drag, startPoint x: 211, startPoint y: 59, endPoint x: 110, endPoint y: 59, distance: 100.7
click at [110, 59] on div "Subscriptions. This page is ready Subscriptions Bulk updates More actions Bulk …" at bounding box center [316, 211] width 632 height 380
paste input "[EMAIL_ADDRESS][DOMAIN_NAME]"
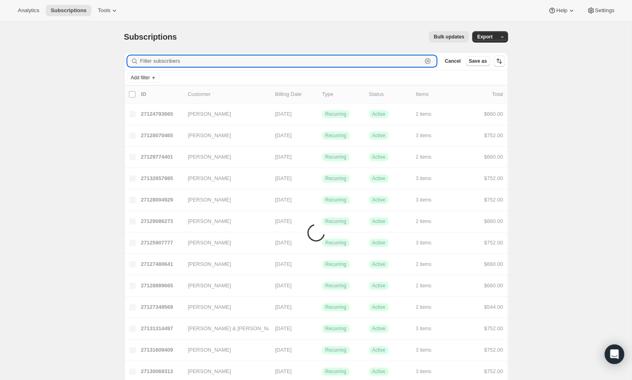
type input "[EMAIL_ADDRESS][DOMAIN_NAME]"
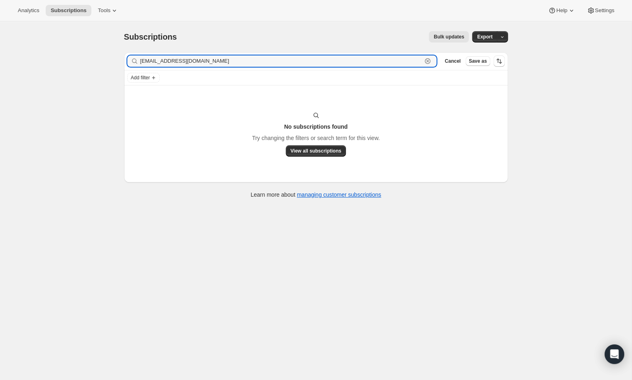
drag, startPoint x: 188, startPoint y: 64, endPoint x: 111, endPoint y: 61, distance: 77.3
click at [111, 61] on div "Subscriptions. This page is ready Subscriptions Bulk updates More actions Bulk …" at bounding box center [316, 211] width 632 height 380
paste input "[EMAIL_ADDRESS][DOMAIN_NAME]"
type input "[EMAIL_ADDRESS][DOMAIN_NAME]"
drag, startPoint x: 215, startPoint y: 65, endPoint x: 131, endPoint y: 58, distance: 83.5
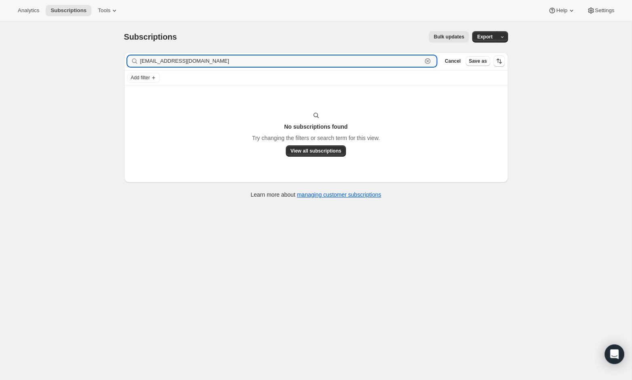
click at [131, 59] on div "[EMAIL_ADDRESS][DOMAIN_NAME] Clear" at bounding box center [282, 60] width 310 height 11
paste input "[EMAIL_ADDRESS][DOMAIN_NAME]"
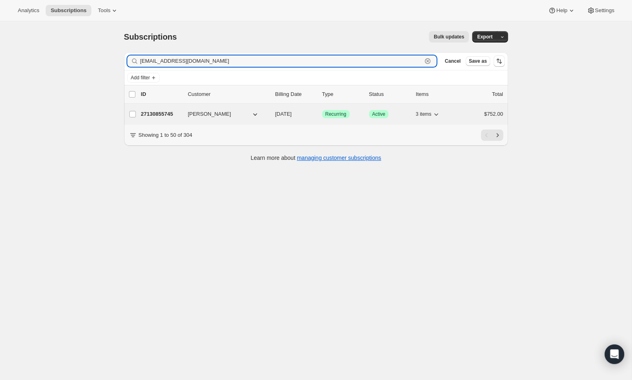
type input "[EMAIL_ADDRESS][DOMAIN_NAME]"
click at [166, 114] on p "27130855745" at bounding box center [161, 114] width 40 height 8
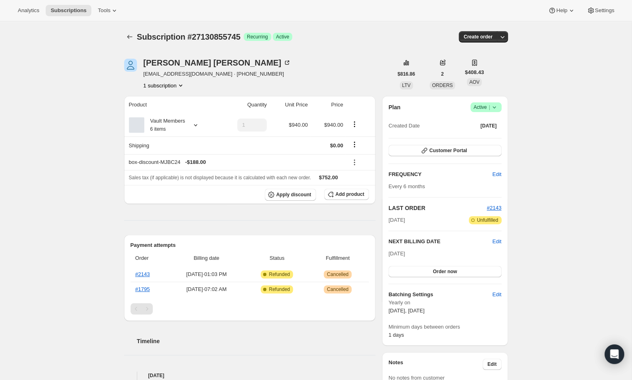
click at [491, 103] on icon at bounding box center [494, 107] width 8 height 8
click at [488, 136] on span "Cancel subscription" at bounding box center [484, 136] width 46 height 6
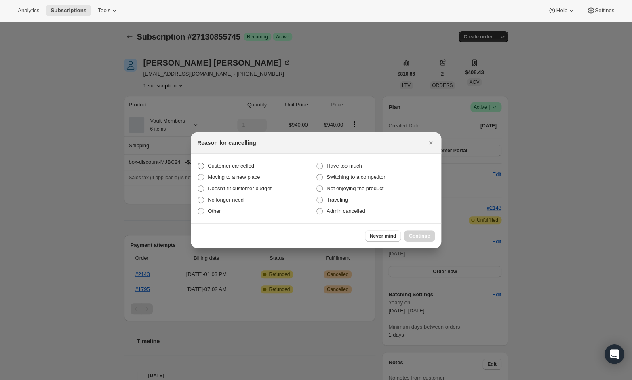
click at [240, 167] on span "Customer cancelled" at bounding box center [231, 166] width 46 height 6
click at [198, 163] on input "Customer cancelled" at bounding box center [198, 163] width 0 height 0
radio input "true"
click at [423, 232] on button "Continue" at bounding box center [419, 235] width 31 height 11
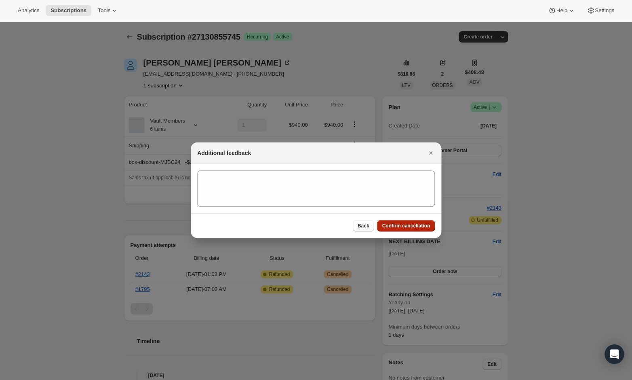
click at [400, 230] on button "Confirm cancellation" at bounding box center [406, 225] width 58 height 11
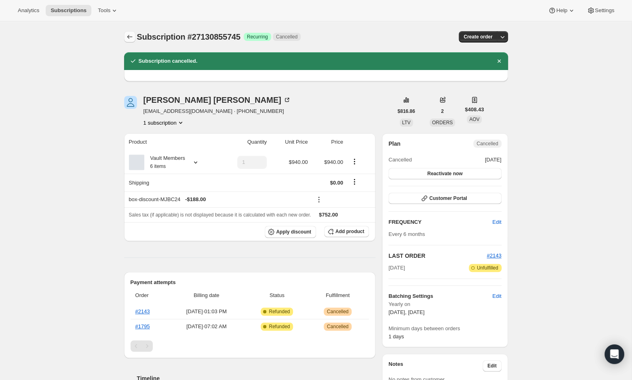
click at [128, 36] on icon "Subscriptions" at bounding box center [129, 37] width 5 height 4
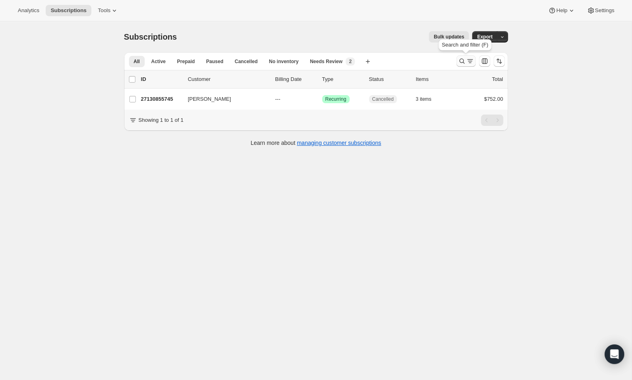
click at [461, 62] on icon "Search and filter results" at bounding box center [462, 61] width 8 height 8
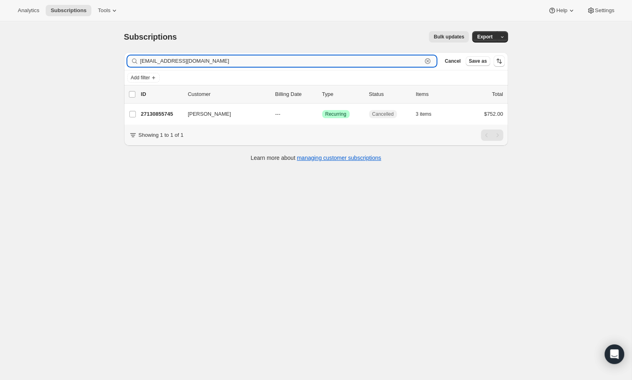
click at [275, 60] on input "[EMAIL_ADDRESS][DOMAIN_NAME]" at bounding box center [281, 60] width 282 height 11
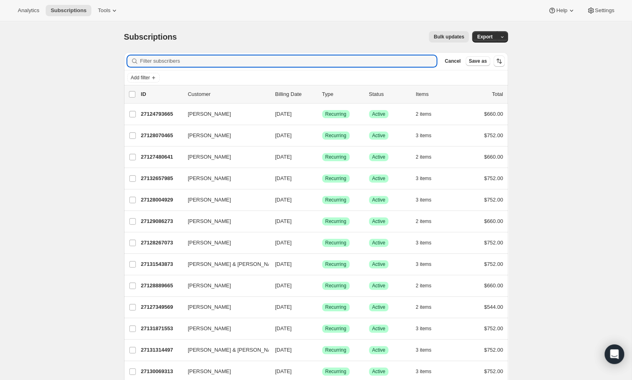
click at [218, 52] on div "Filter subscribers Cancel Save as" at bounding box center [316, 61] width 384 height 18
click at [216, 65] on input "Filter subscribers" at bounding box center [288, 60] width 297 height 11
paste input "[PERSON_NAME][EMAIL_ADDRESS][DOMAIN_NAME]"
type input "[PERSON_NAME][EMAIL_ADDRESS][DOMAIN_NAME]"
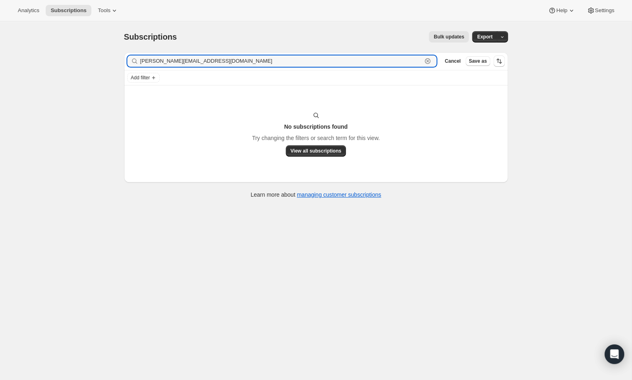
drag, startPoint x: 212, startPoint y: 62, endPoint x: 109, endPoint y: 61, distance: 103.1
click at [109, 61] on div "Subscriptions. This page is ready Subscriptions Bulk updates More actions Bulk …" at bounding box center [316, 211] width 632 height 380
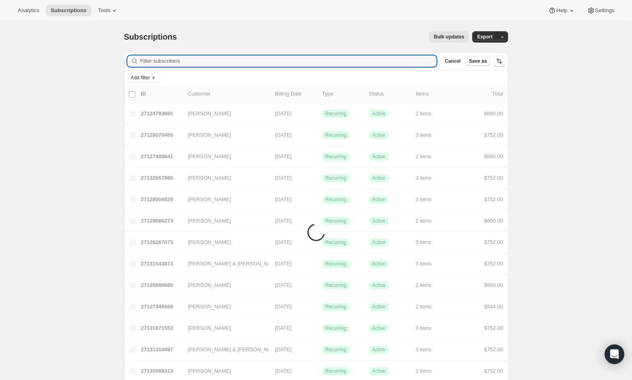
paste input "[EMAIL_ADDRESS][DOMAIN_NAME]"
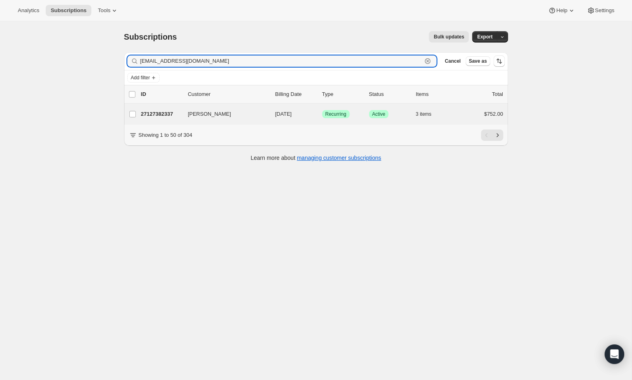
type input "[EMAIL_ADDRESS][DOMAIN_NAME]"
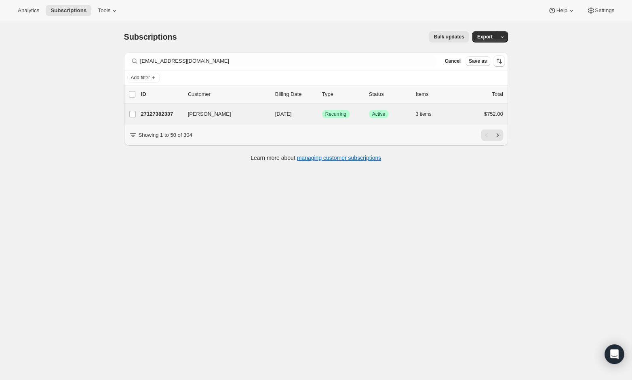
click at [159, 119] on div "[PERSON_NAME] 27127382337 [PERSON_NAME] [DATE] Success Recurring Success Active…" at bounding box center [316, 114] width 384 height 21
click at [156, 116] on p "27127382337" at bounding box center [161, 114] width 40 height 8
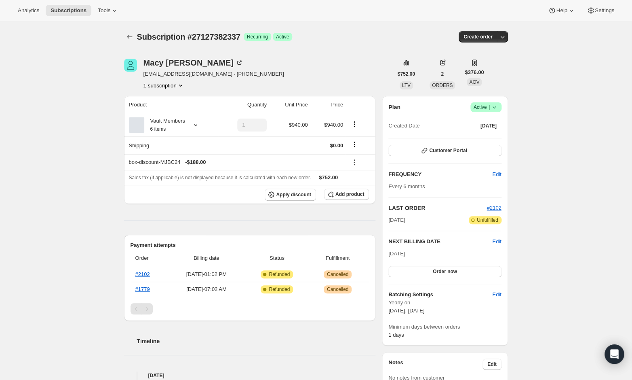
click at [497, 108] on icon at bounding box center [494, 107] width 8 height 8
click at [492, 136] on span "Cancel subscription" at bounding box center [484, 136] width 46 height 6
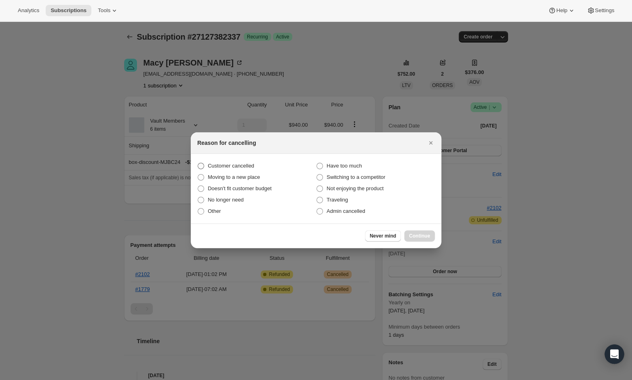
click at [221, 169] on span "Customer cancelled" at bounding box center [231, 166] width 46 height 8
click at [198, 163] on input "Customer cancelled" at bounding box center [198, 163] width 0 height 0
radio input "true"
click at [415, 237] on span "Continue" at bounding box center [419, 235] width 21 height 6
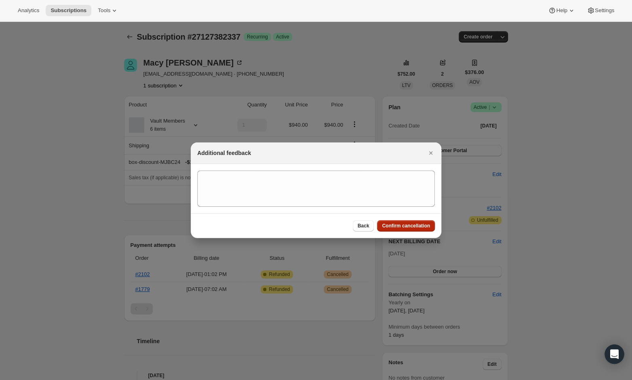
click at [396, 226] on span "Confirm cancellation" at bounding box center [406, 225] width 48 height 6
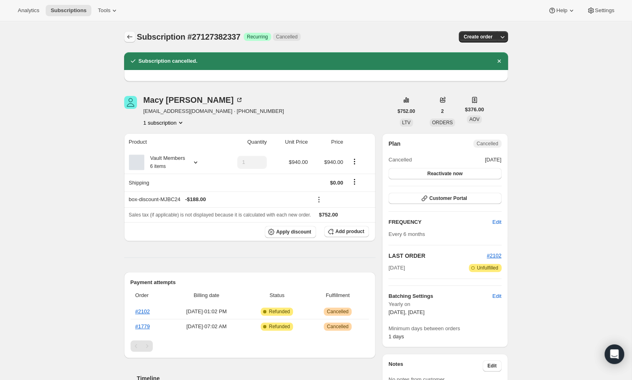
click at [135, 36] on button "Subscriptions" at bounding box center [129, 36] width 11 height 11
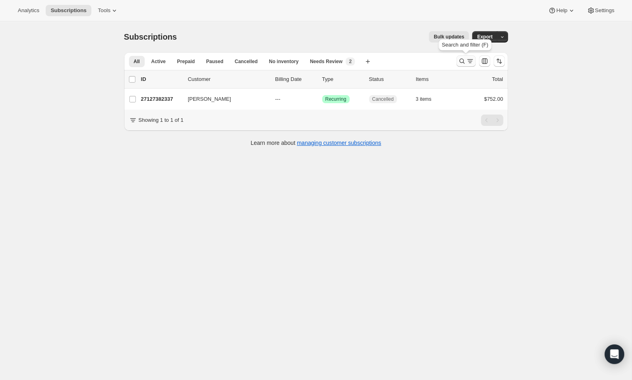
click at [461, 59] on icon "Search and filter results" at bounding box center [462, 61] width 8 height 8
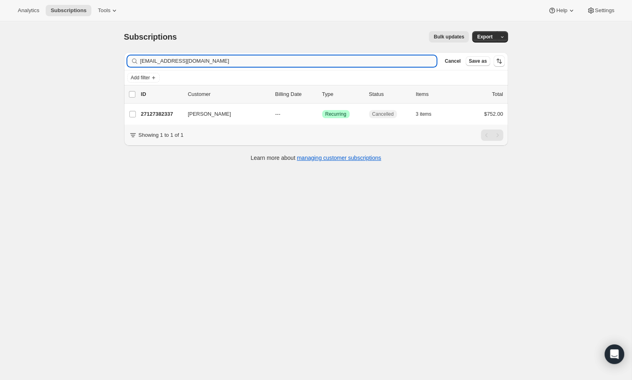
click at [314, 61] on input "[EMAIL_ADDRESS][DOMAIN_NAME]" at bounding box center [288, 60] width 297 height 11
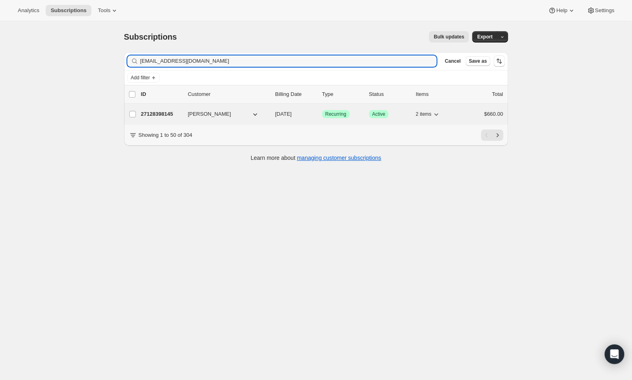
type input "[EMAIL_ADDRESS][DOMAIN_NAME]"
click at [157, 113] on p "27128398145" at bounding box center [161, 114] width 40 height 8
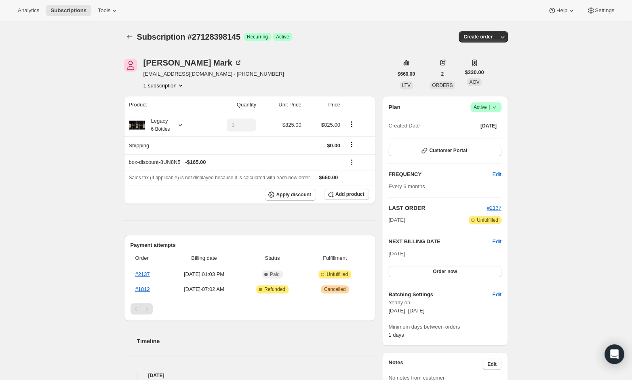
click at [499, 105] on span "Success Active |" at bounding box center [486, 107] width 31 height 10
click at [492, 132] on button "Cancel subscription" at bounding box center [484, 136] width 51 height 13
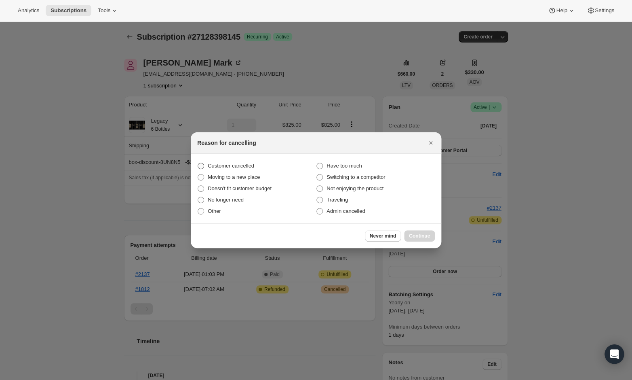
click at [235, 163] on span "Customer cancelled" at bounding box center [231, 166] width 46 height 6
click at [198, 163] on input "Customer cancelled" at bounding box center [198, 163] width 0 height 0
radio input "true"
click at [420, 232] on button "Continue" at bounding box center [419, 235] width 31 height 11
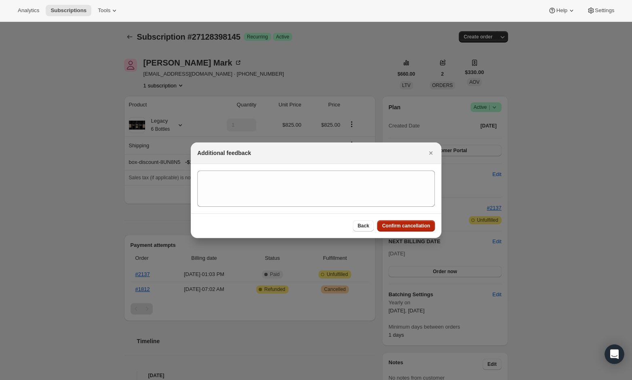
click at [412, 221] on button "Confirm cancellation" at bounding box center [406, 225] width 58 height 11
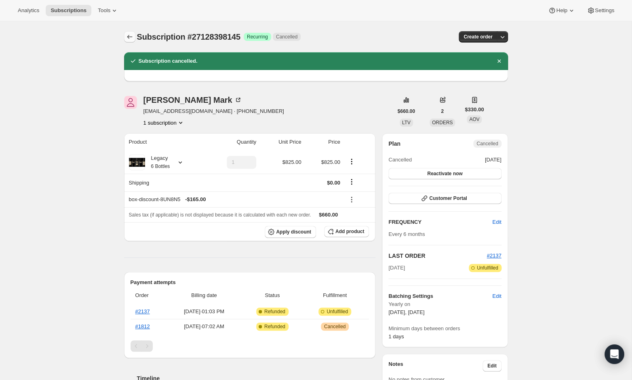
click at [129, 36] on icon "Subscriptions" at bounding box center [130, 37] width 8 height 8
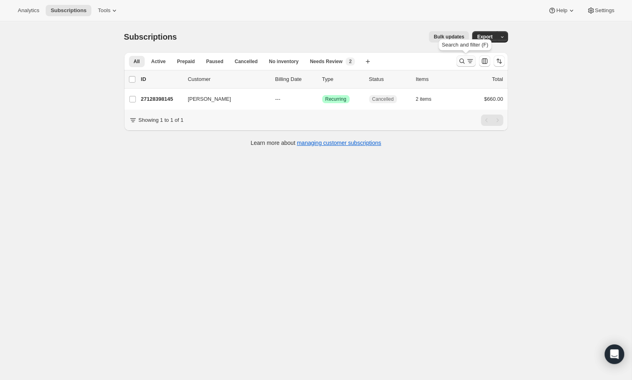
click at [463, 62] on icon "Search and filter results" at bounding box center [462, 61] width 8 height 8
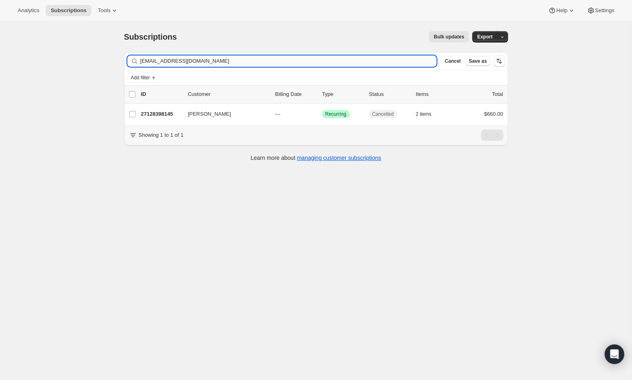
click at [278, 65] on input "[EMAIL_ADDRESS][DOMAIN_NAME]" at bounding box center [288, 60] width 297 height 11
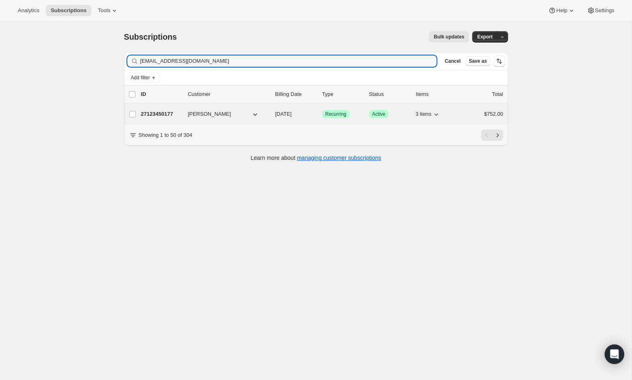
type input "[EMAIL_ADDRESS][DOMAIN_NAME]"
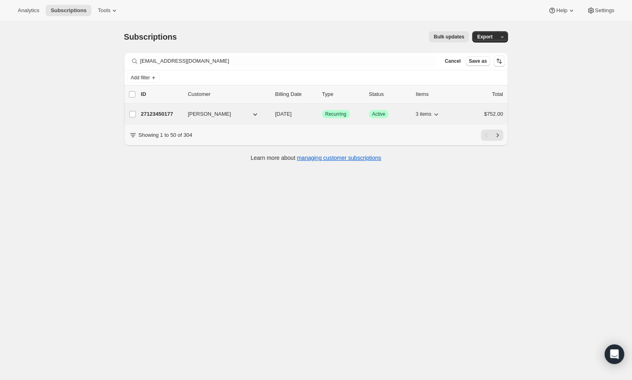
click at [151, 114] on p "27123450177" at bounding box center [161, 114] width 40 height 8
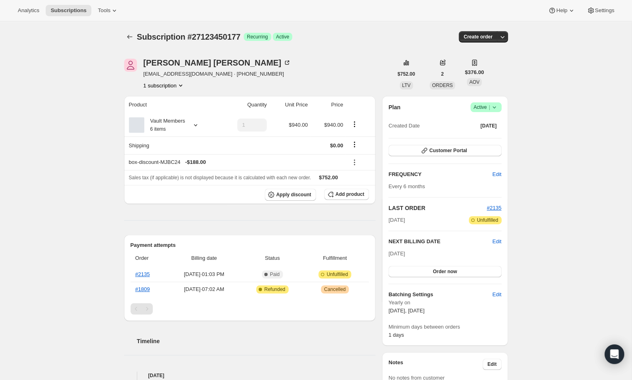
click at [486, 110] on span "Active |" at bounding box center [486, 107] width 25 height 8
click at [486, 137] on span "Cancel subscription" at bounding box center [484, 136] width 46 height 6
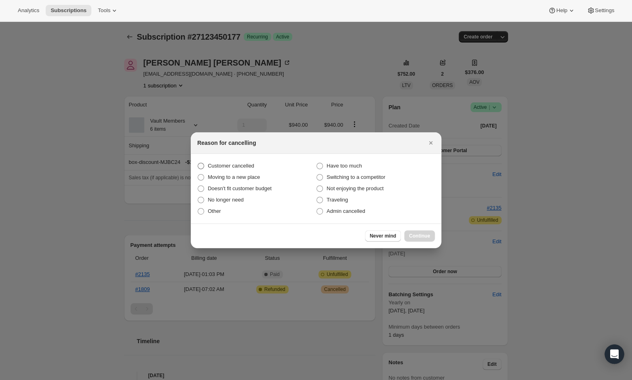
click at [250, 164] on span "Customer cancelled" at bounding box center [231, 166] width 46 height 6
click at [198, 163] on input "Customer cancelled" at bounding box center [198, 163] width 0 height 0
radio input "true"
click at [416, 230] on button "Continue" at bounding box center [419, 235] width 31 height 11
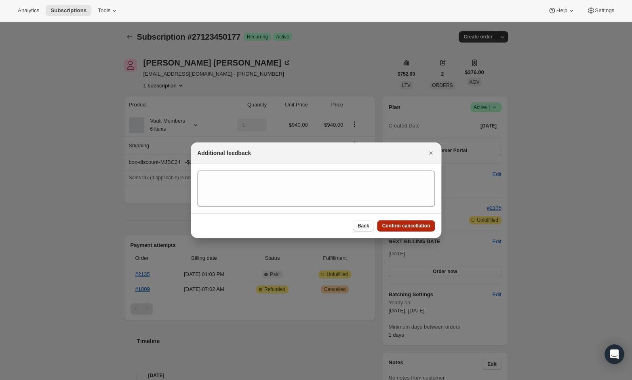
click at [415, 227] on span "Confirm cancellation" at bounding box center [406, 225] width 48 height 6
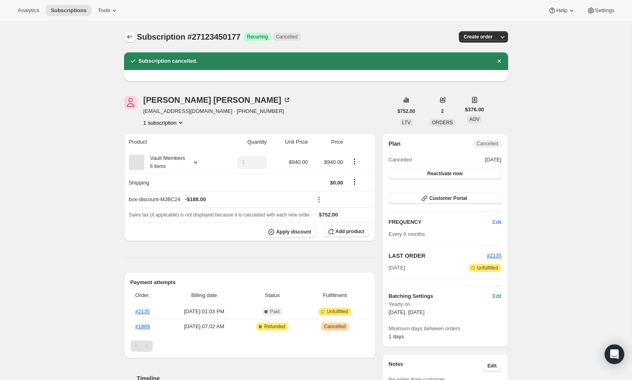
click at [129, 39] on icon "Subscriptions" at bounding box center [130, 37] width 8 height 8
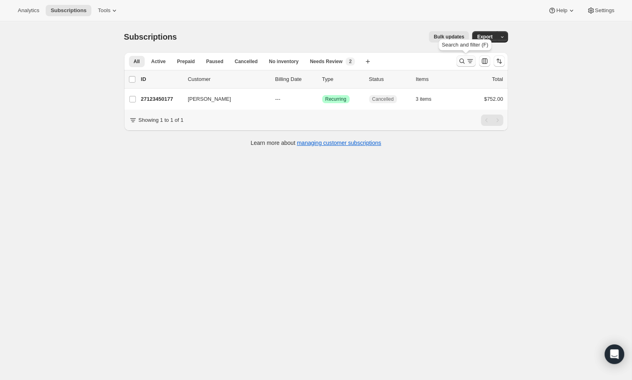
click at [464, 57] on button "Search and filter results" at bounding box center [465, 60] width 19 height 11
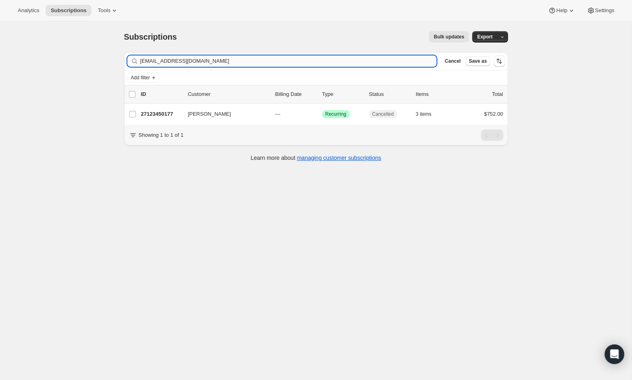
click at [209, 60] on input "[EMAIL_ADDRESS][DOMAIN_NAME]" at bounding box center [288, 60] width 297 height 11
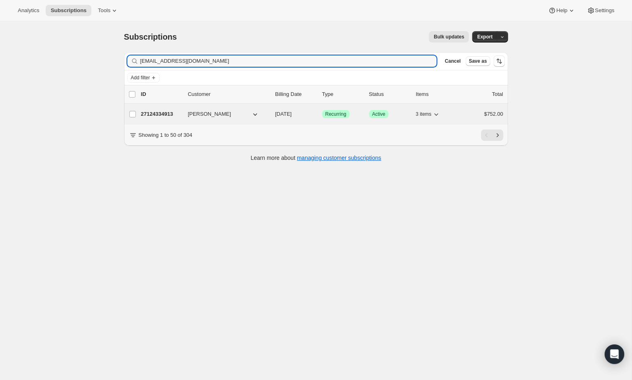
type input "[EMAIL_ADDRESS][DOMAIN_NAME]"
click at [152, 116] on p "27124334913" at bounding box center [161, 114] width 40 height 8
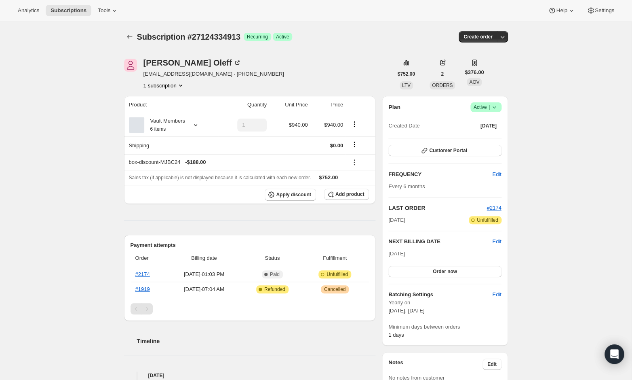
click at [485, 108] on span "Active |" at bounding box center [486, 107] width 25 height 8
click at [481, 136] on span "Cancel subscription" at bounding box center [484, 136] width 46 height 6
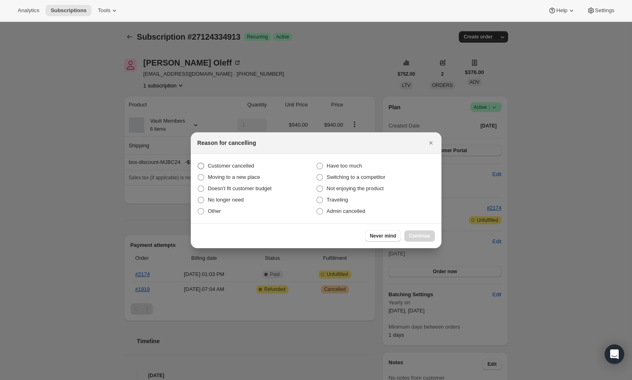
click at [240, 165] on span "Customer cancelled" at bounding box center [231, 166] width 46 height 6
click at [198, 163] on input "Customer cancelled" at bounding box center [198, 163] width 0 height 0
radio input "true"
click at [416, 232] on span "Continue" at bounding box center [419, 235] width 21 height 6
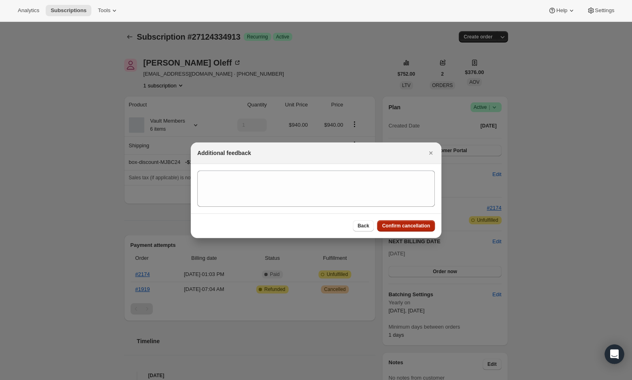
click at [391, 223] on span "Confirm cancellation" at bounding box center [406, 225] width 48 height 6
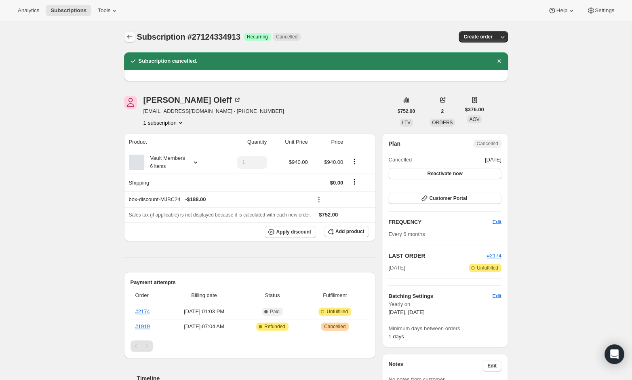
click at [129, 39] on icon "Subscriptions" at bounding box center [130, 37] width 8 height 8
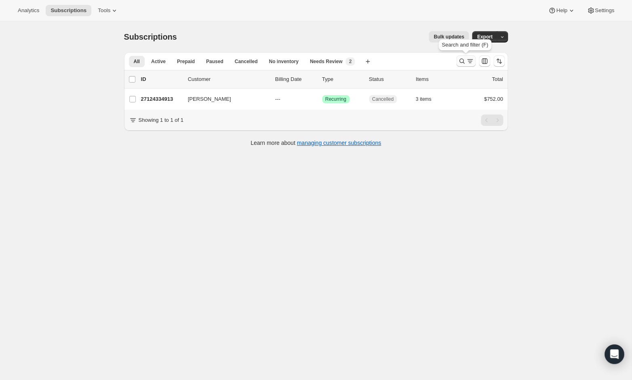
click at [460, 59] on icon "Search and filter results" at bounding box center [461, 61] width 5 height 5
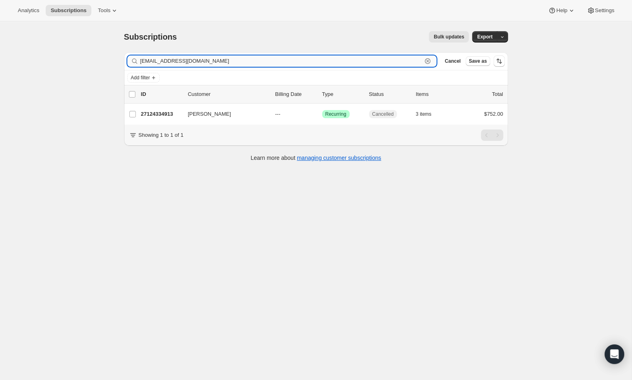
click at [286, 59] on input "[EMAIL_ADDRESS][DOMAIN_NAME]" at bounding box center [281, 60] width 282 height 11
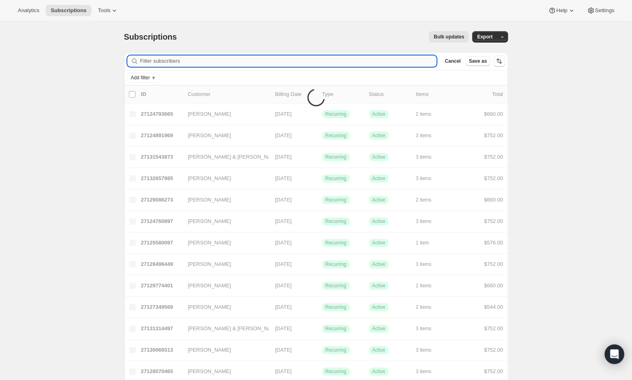
paste input "[EMAIL_ADDRESS][DOMAIN_NAME]"
click at [243, 60] on input "[EMAIL_ADDRESS][DOMAIN_NAME]" at bounding box center [281, 60] width 282 height 11
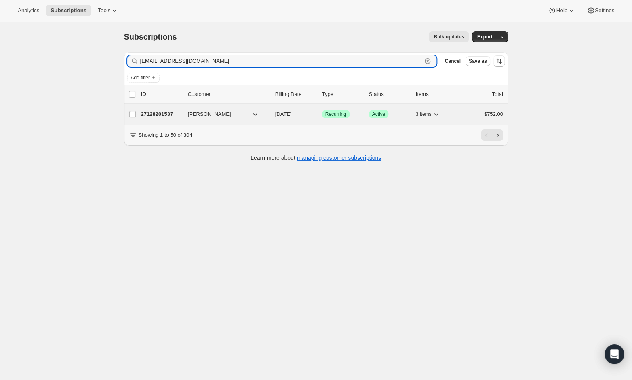
type input "[EMAIL_ADDRESS][DOMAIN_NAME]"
click at [165, 115] on p "27128201537" at bounding box center [161, 114] width 40 height 8
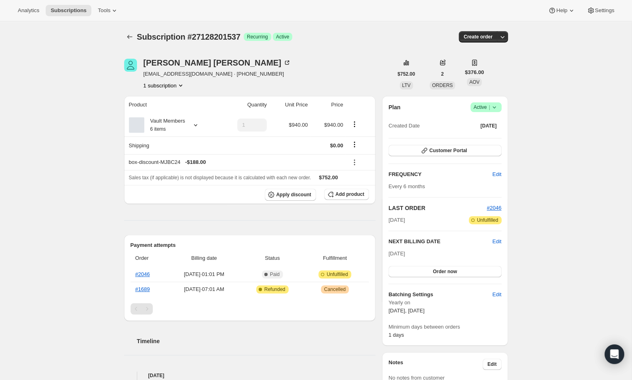
click at [486, 110] on span "Active |" at bounding box center [486, 107] width 25 height 8
click at [483, 137] on span "Cancel subscription" at bounding box center [484, 136] width 46 height 6
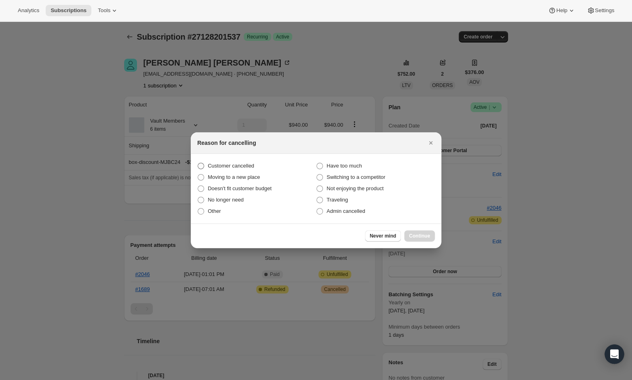
click at [227, 162] on span "Customer cancelled" at bounding box center [231, 166] width 46 height 8
click at [198, 163] on input "Customer cancelled" at bounding box center [198, 163] width 0 height 0
radio input "true"
click at [417, 239] on button "Continue" at bounding box center [419, 235] width 31 height 11
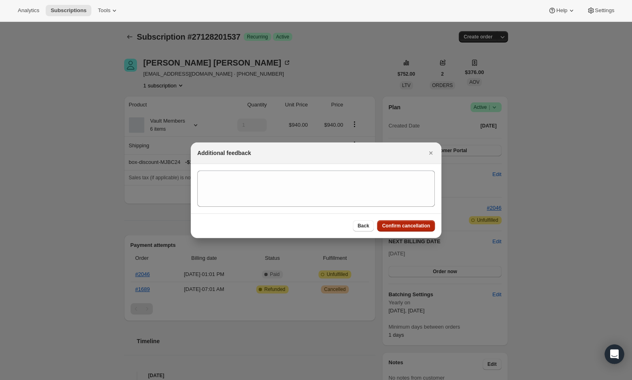
click at [412, 229] on button "Confirm cancellation" at bounding box center [406, 225] width 58 height 11
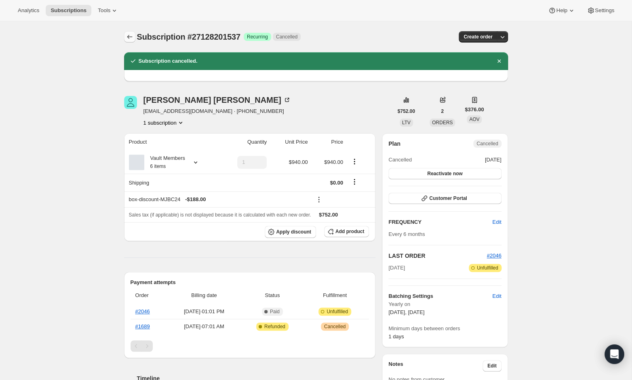
click at [129, 37] on icon "Subscriptions" at bounding box center [130, 37] width 8 height 8
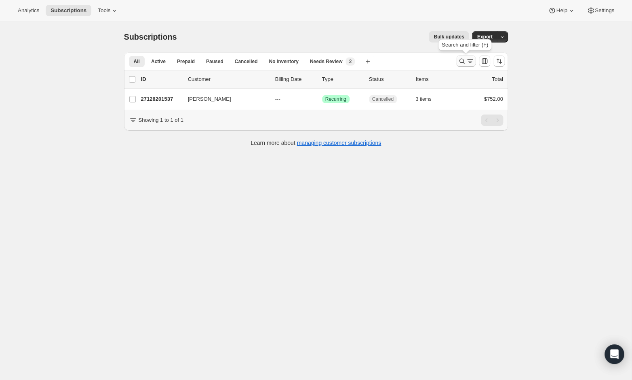
click at [463, 63] on icon "Search and filter results" at bounding box center [462, 61] width 8 height 8
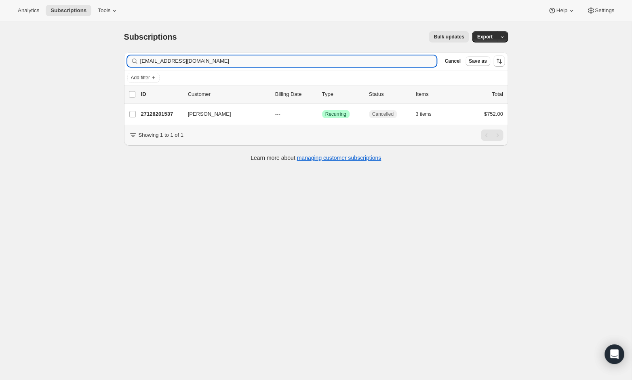
click at [210, 62] on input "[EMAIL_ADDRESS][DOMAIN_NAME]" at bounding box center [288, 60] width 297 height 11
type input "[PERSON_NAME][EMAIL_ADDRESS][DOMAIN_NAME]"
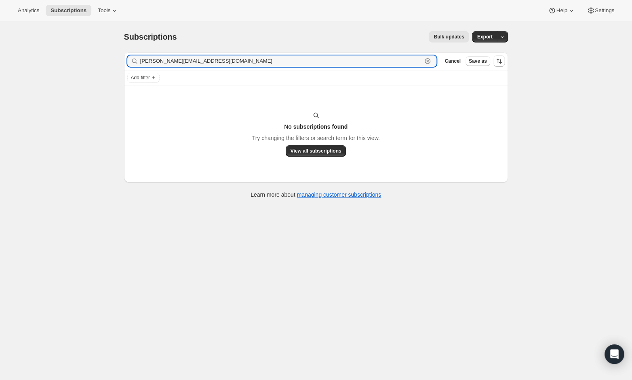
drag, startPoint x: 221, startPoint y: 59, endPoint x: 113, endPoint y: 57, distance: 107.6
click at [113, 57] on div "Subscriptions. This page is ready Subscriptions Bulk updates More actions Bulk …" at bounding box center [316, 211] width 632 height 380
paste input "[EMAIL_ADDRESS][DOMAIN_NAME]"
type input "[EMAIL_ADDRESS][DOMAIN_NAME]"
drag, startPoint x: 201, startPoint y: 59, endPoint x: 94, endPoint y: 58, distance: 106.3
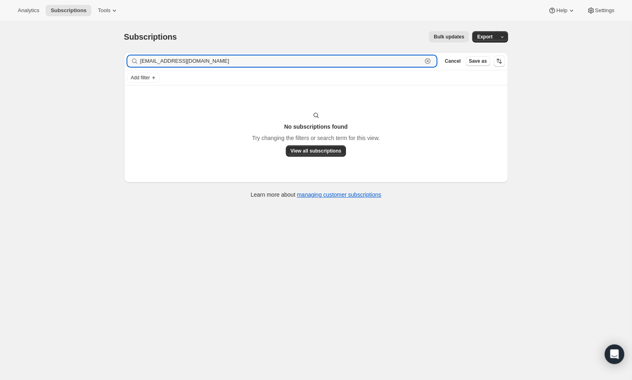
click at [94, 58] on div "Subscriptions. This page is ready Subscriptions Bulk updates More actions Bulk …" at bounding box center [316, 211] width 632 height 380
